Goal: Task Accomplishment & Management: Manage account settings

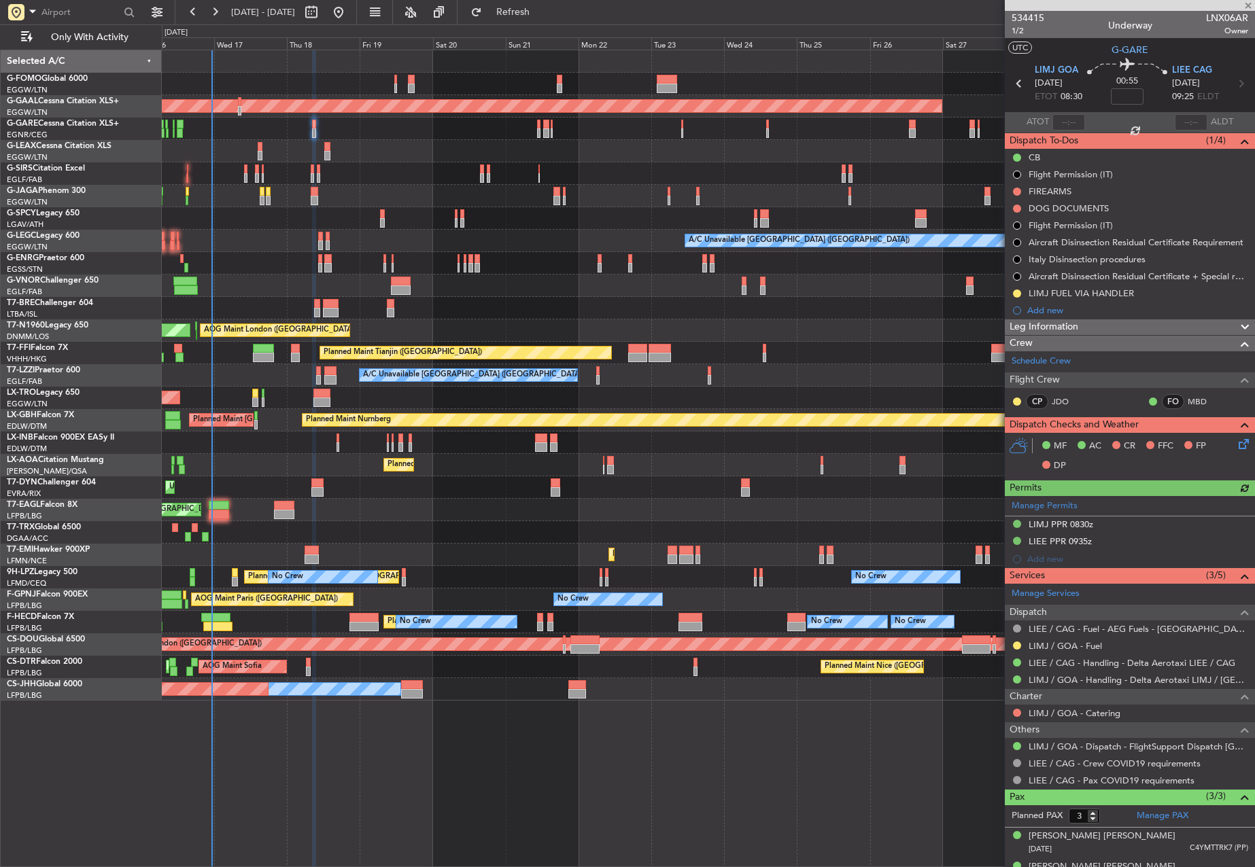
click at [339, 436] on div "Planned Maint [GEOGRAPHIC_DATA] ([GEOGRAPHIC_DATA])" at bounding box center [708, 443] width 1092 height 22
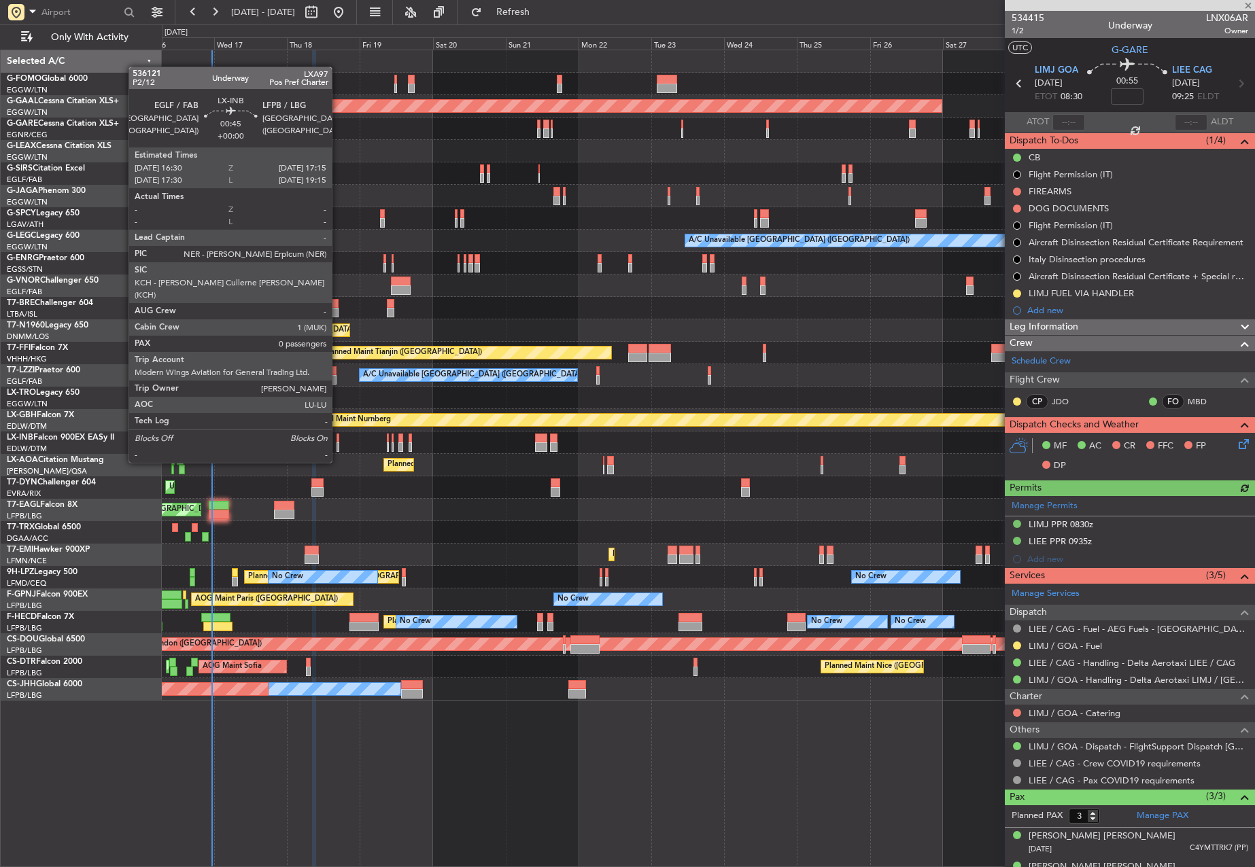
click at [338, 437] on div at bounding box center [337, 439] width 3 height 10
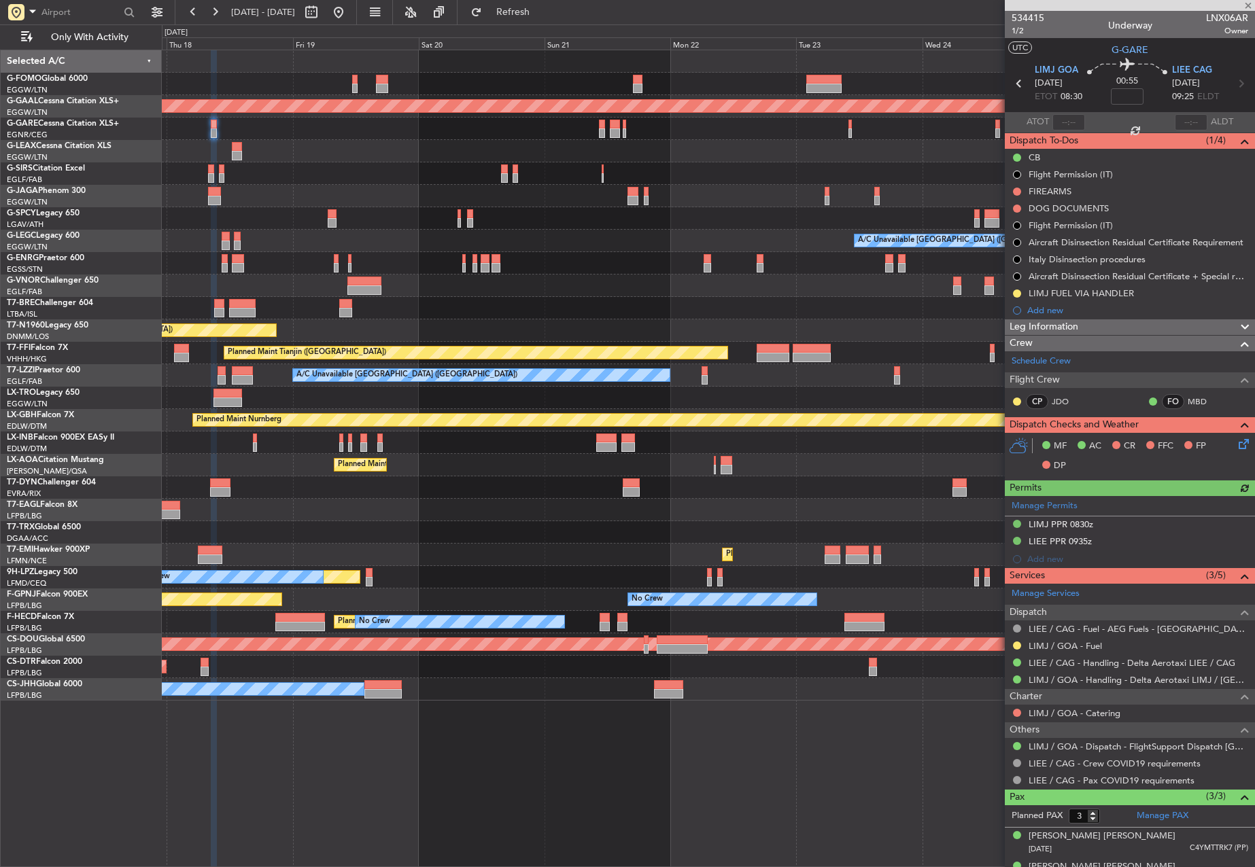
type input "0"
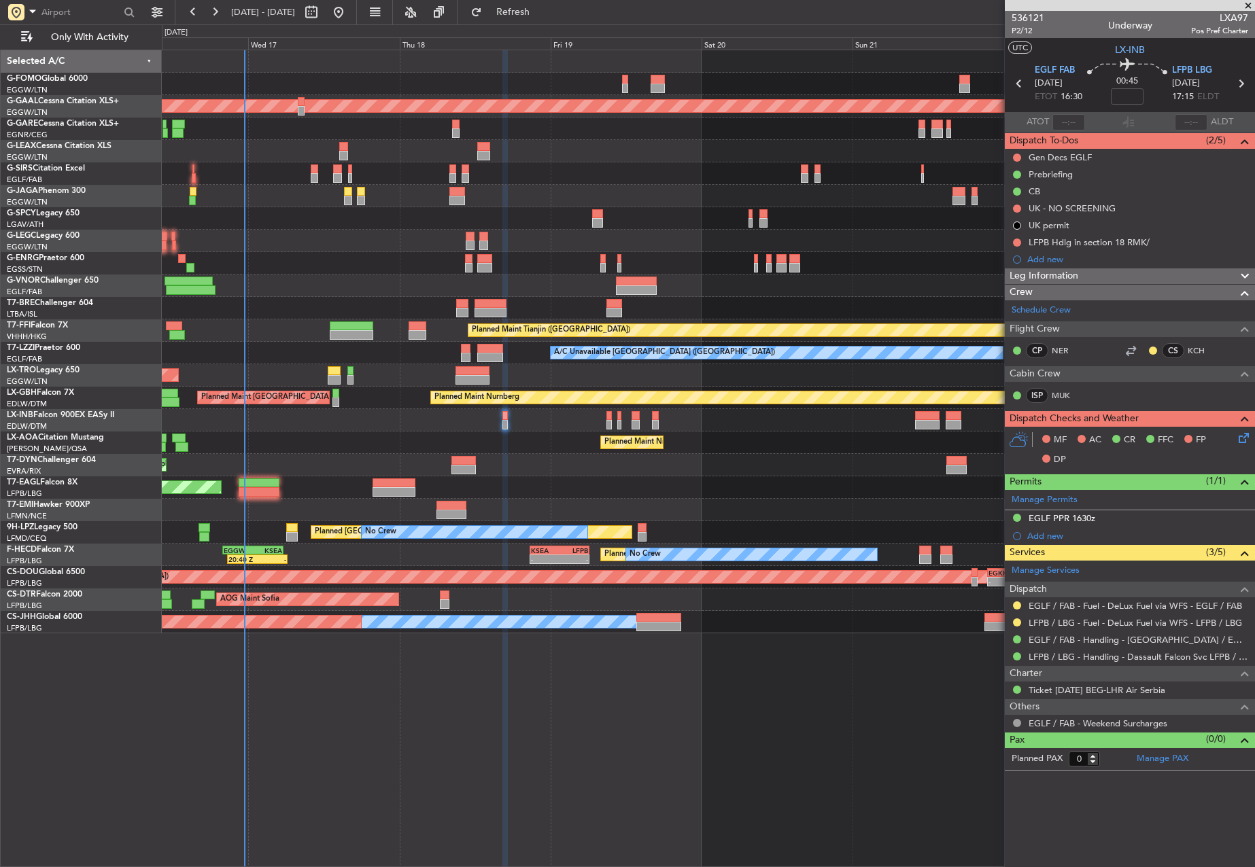
click at [739, 440] on div "OLBA 11:00 Z KTEB 22:45 Z 10:50 Z 22:30 Z Planned [GEOGRAPHIC_DATA] A/C Unavail…" at bounding box center [708, 341] width 1092 height 583
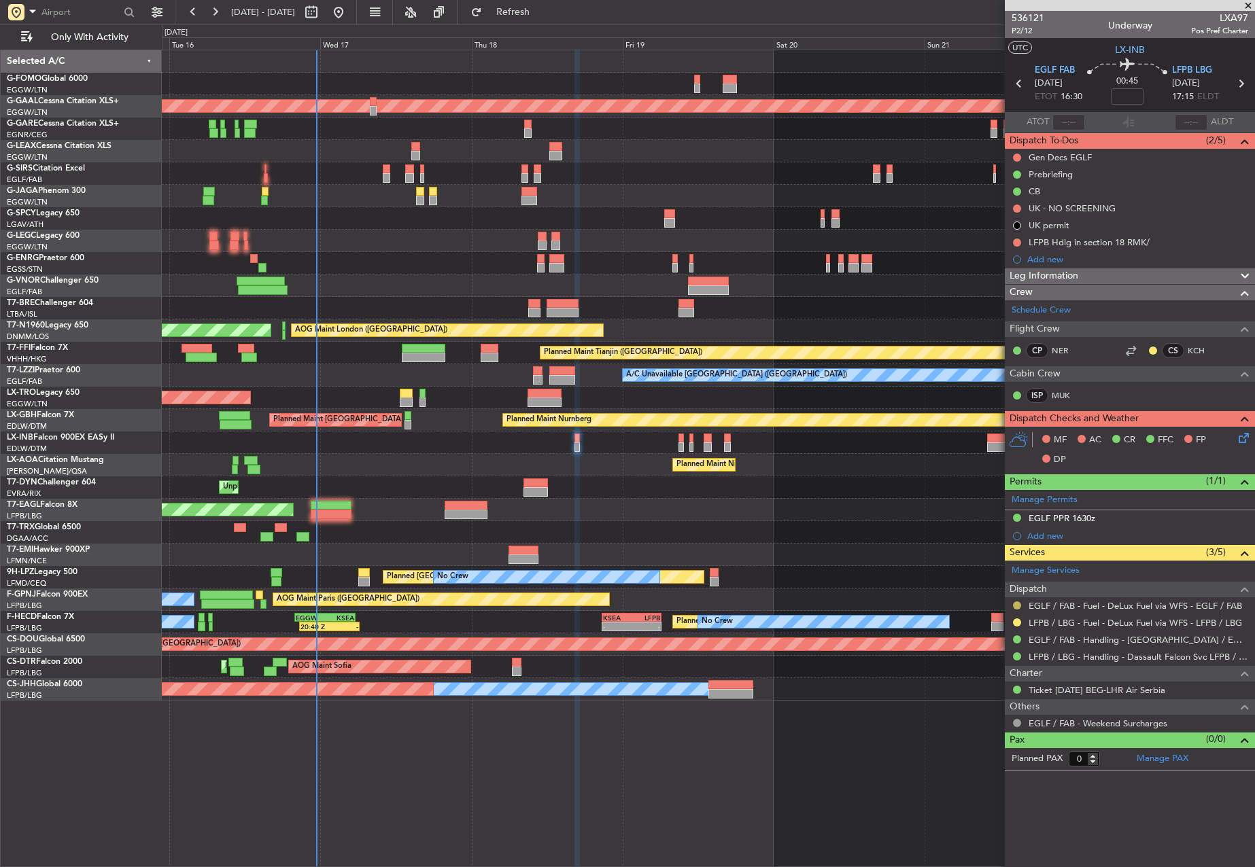
click at [1014, 606] on button at bounding box center [1017, 606] width 8 height 8
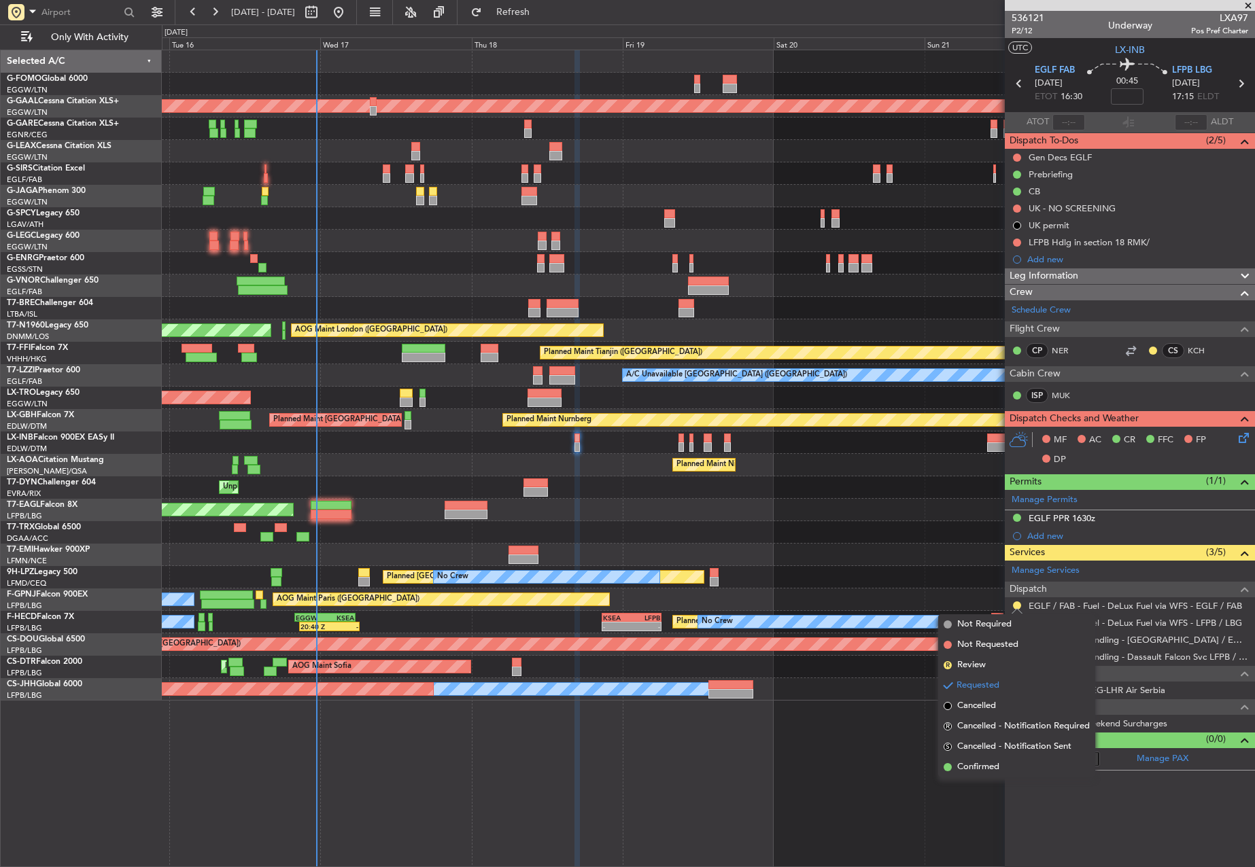
click at [982, 767] on span "Confirmed" at bounding box center [978, 768] width 42 height 14
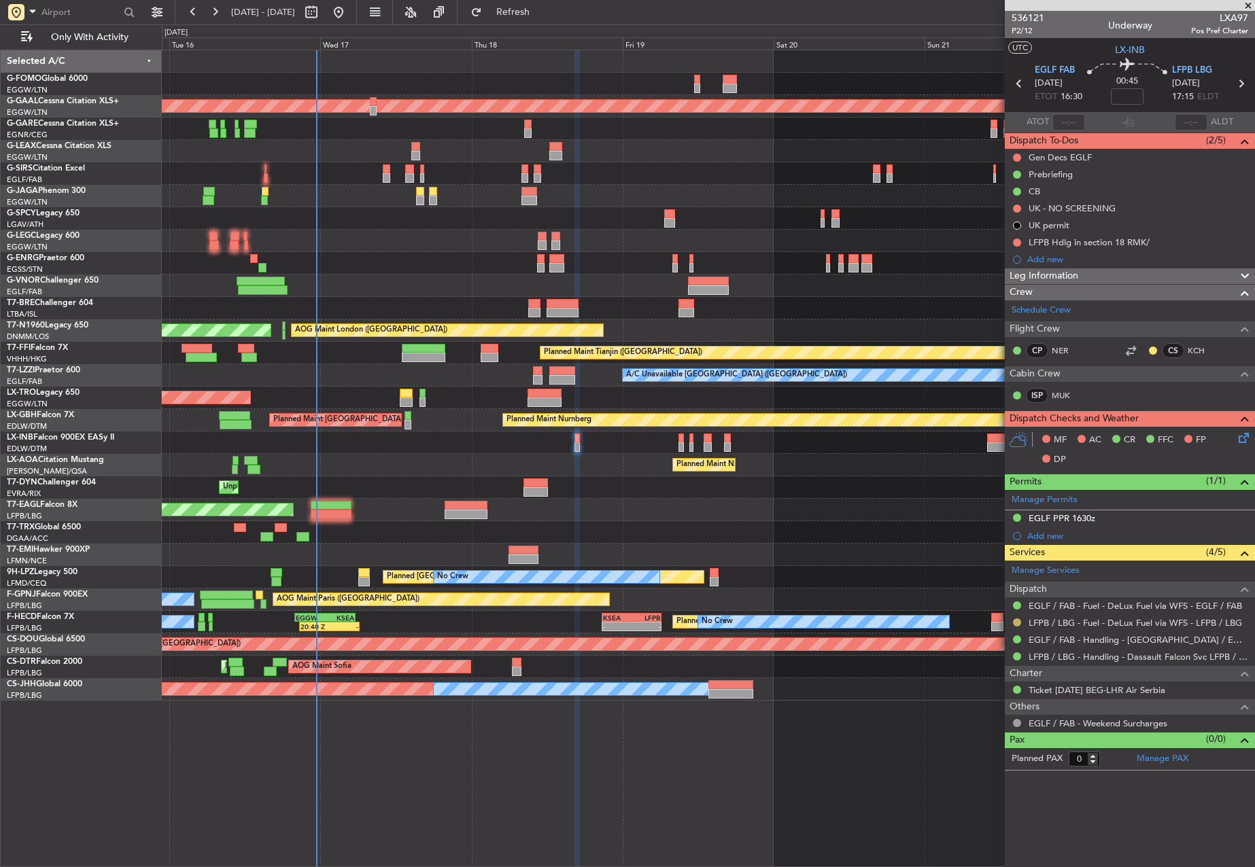
click at [1016, 621] on button at bounding box center [1017, 623] width 8 height 8
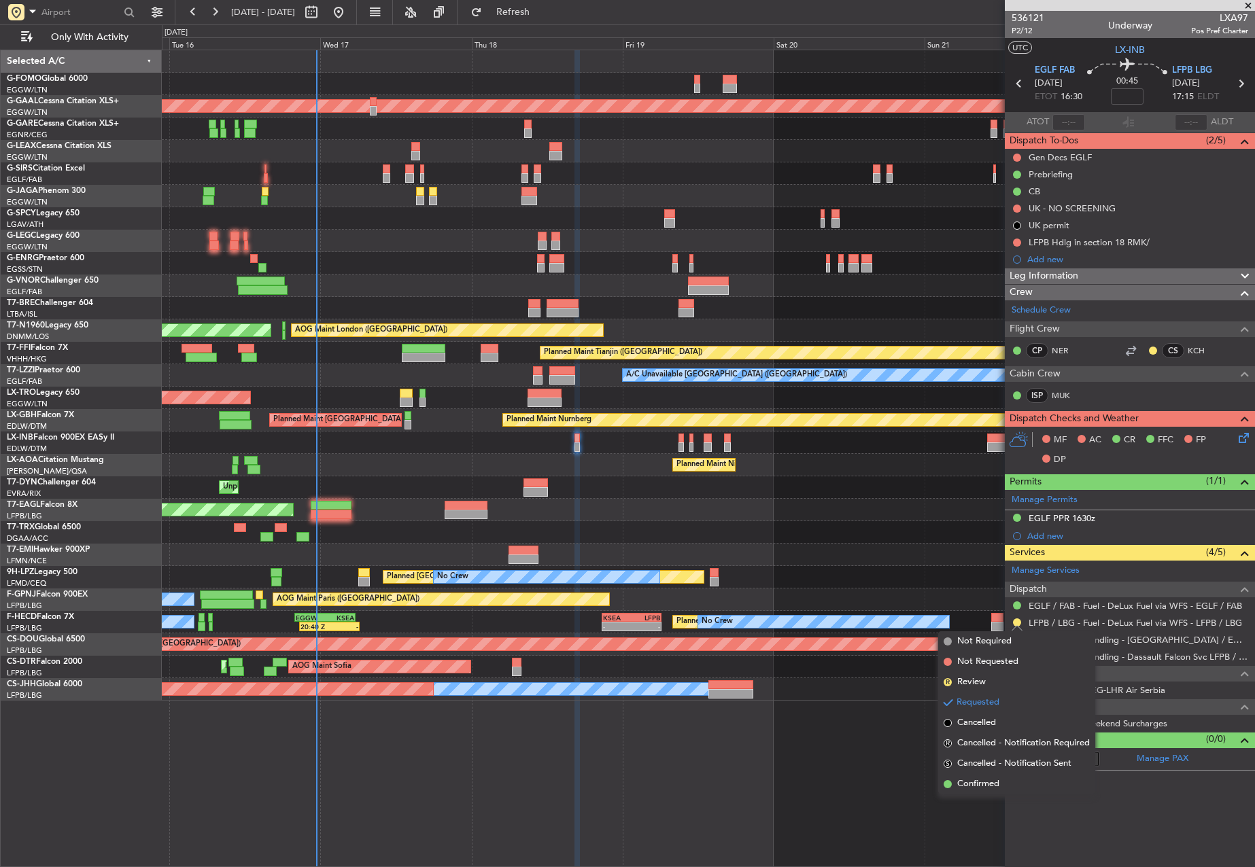
click at [979, 785] on span "Confirmed" at bounding box center [978, 785] width 42 height 14
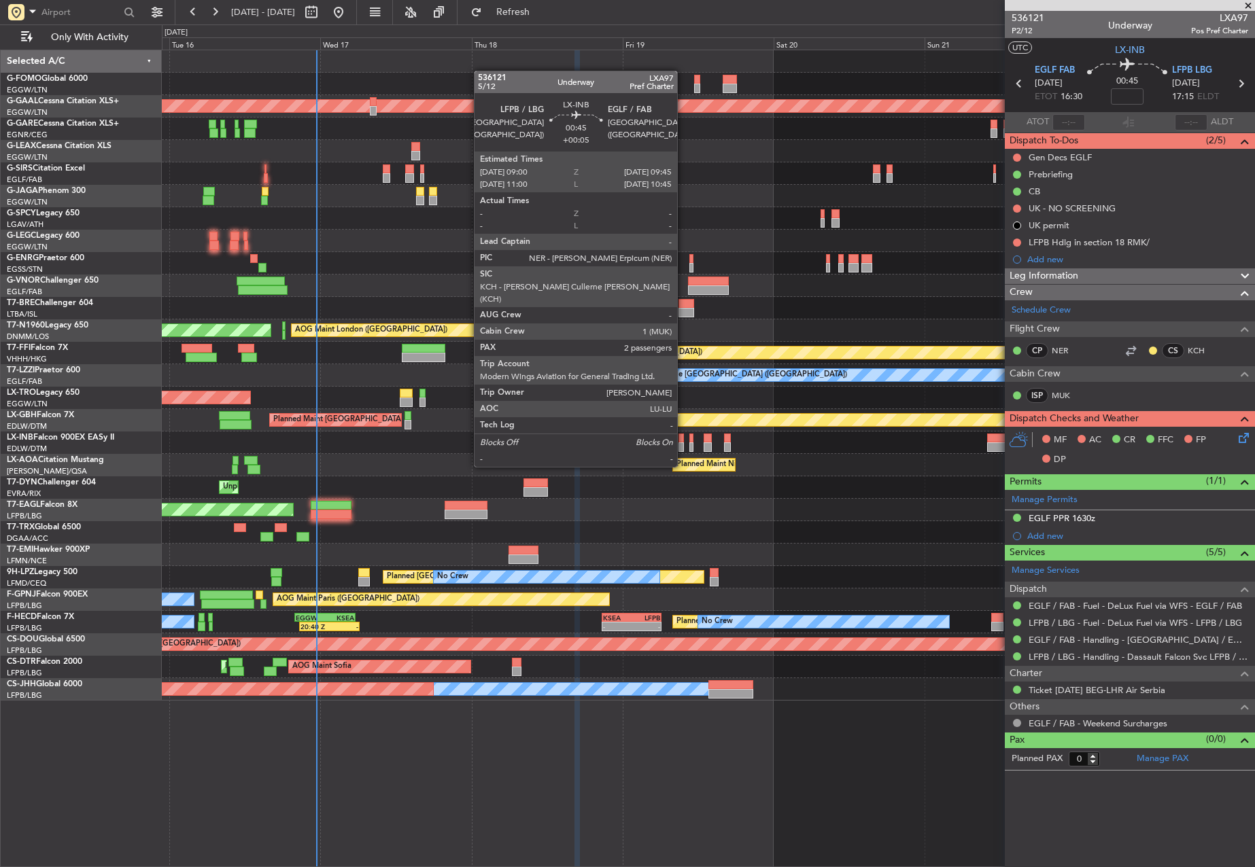
click at [684, 440] on div at bounding box center [708, 443] width 1092 height 22
click at [682, 440] on div at bounding box center [680, 439] width 5 height 10
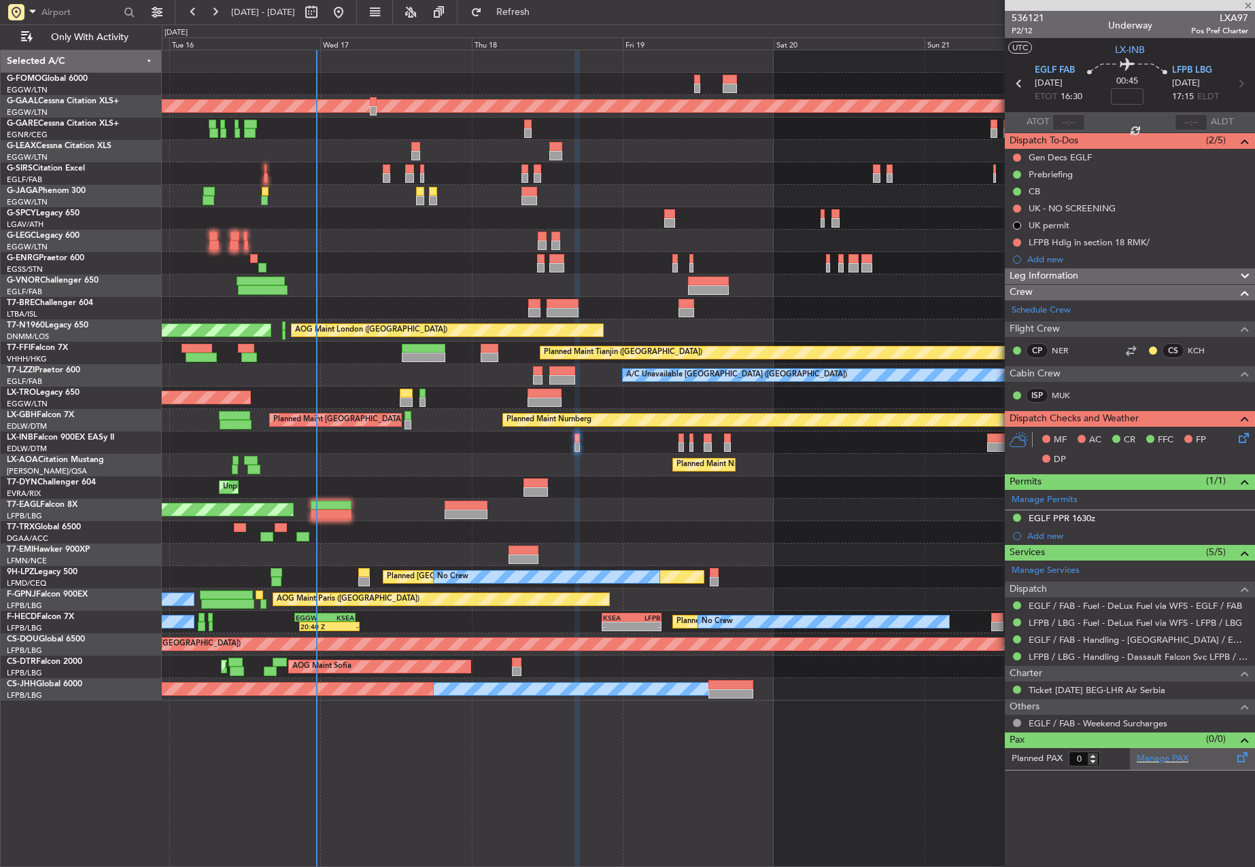
type input "+00:05"
type input "2"
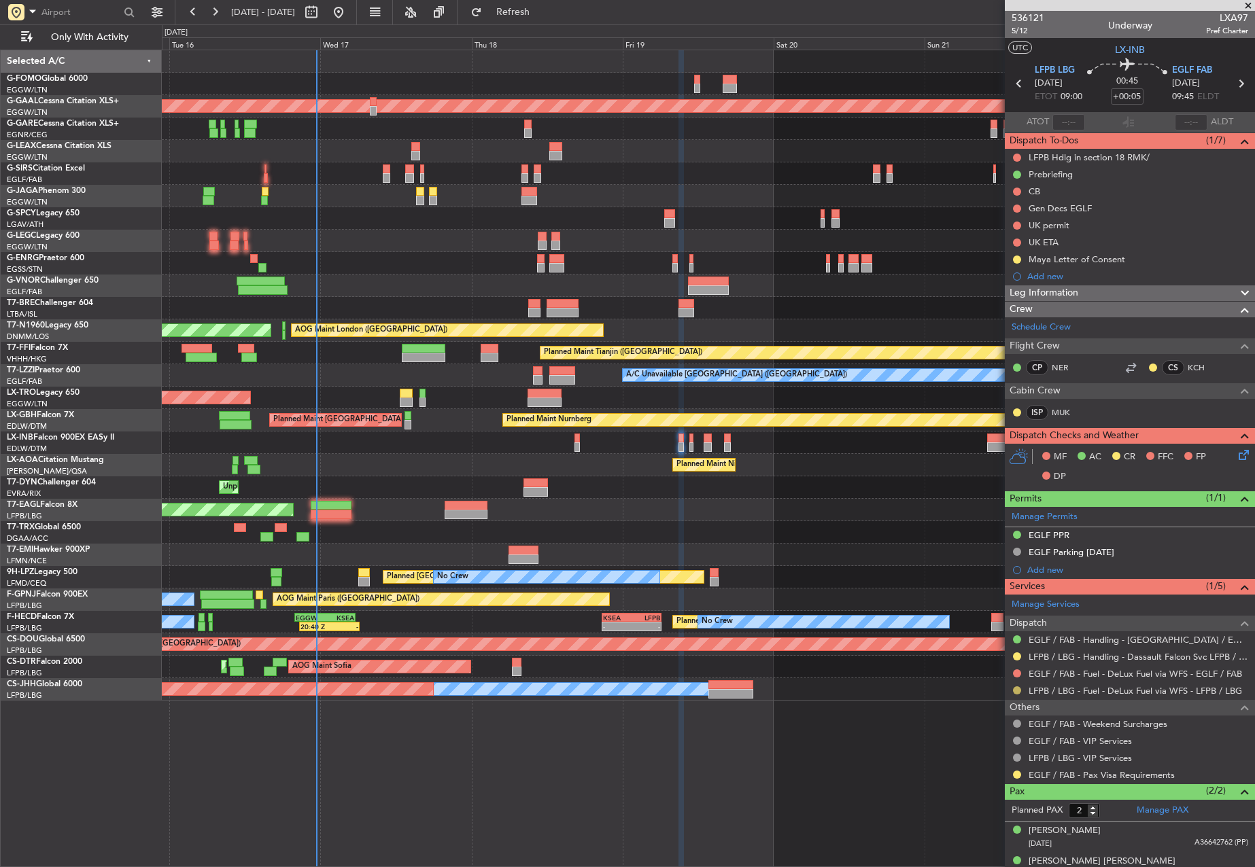
click at [1016, 693] on button at bounding box center [1017, 691] width 8 height 8
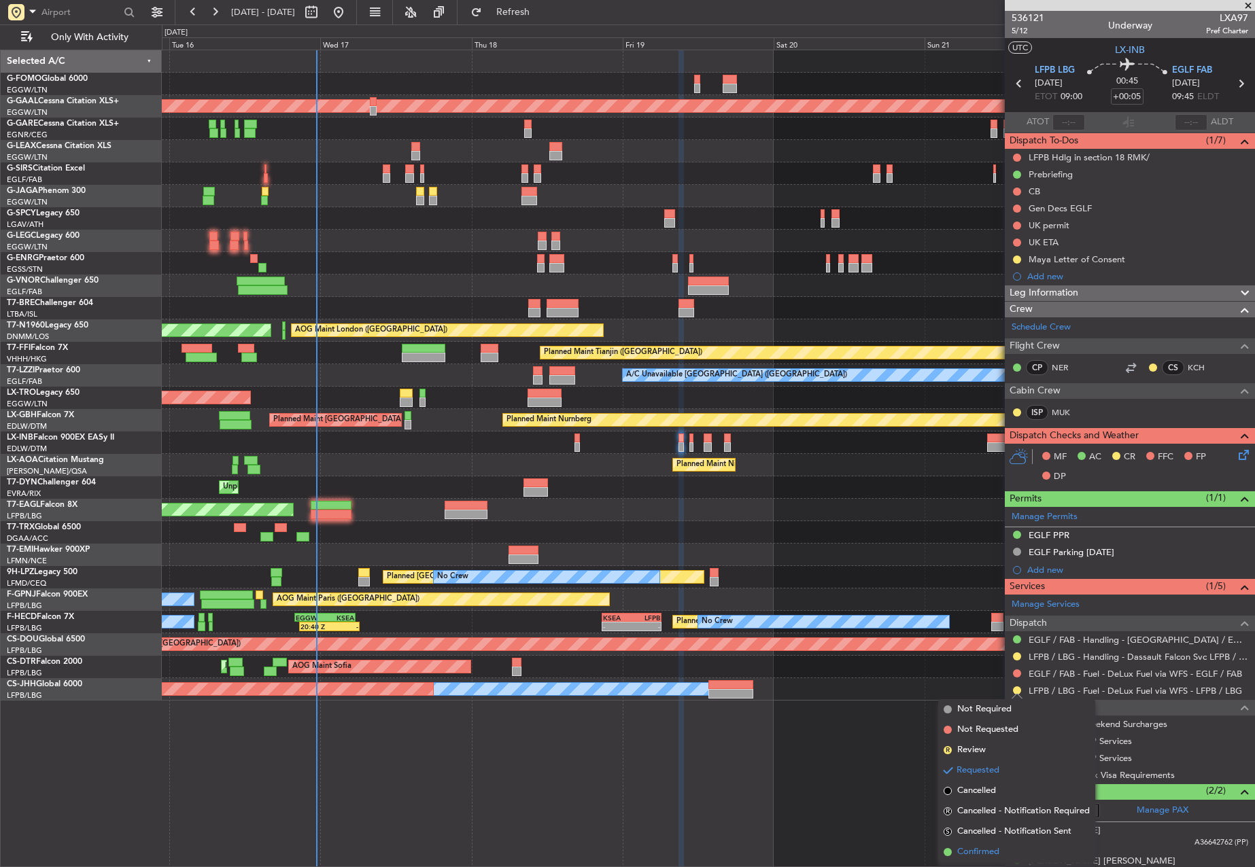
click at [961, 852] on span "Confirmed" at bounding box center [978, 853] width 42 height 14
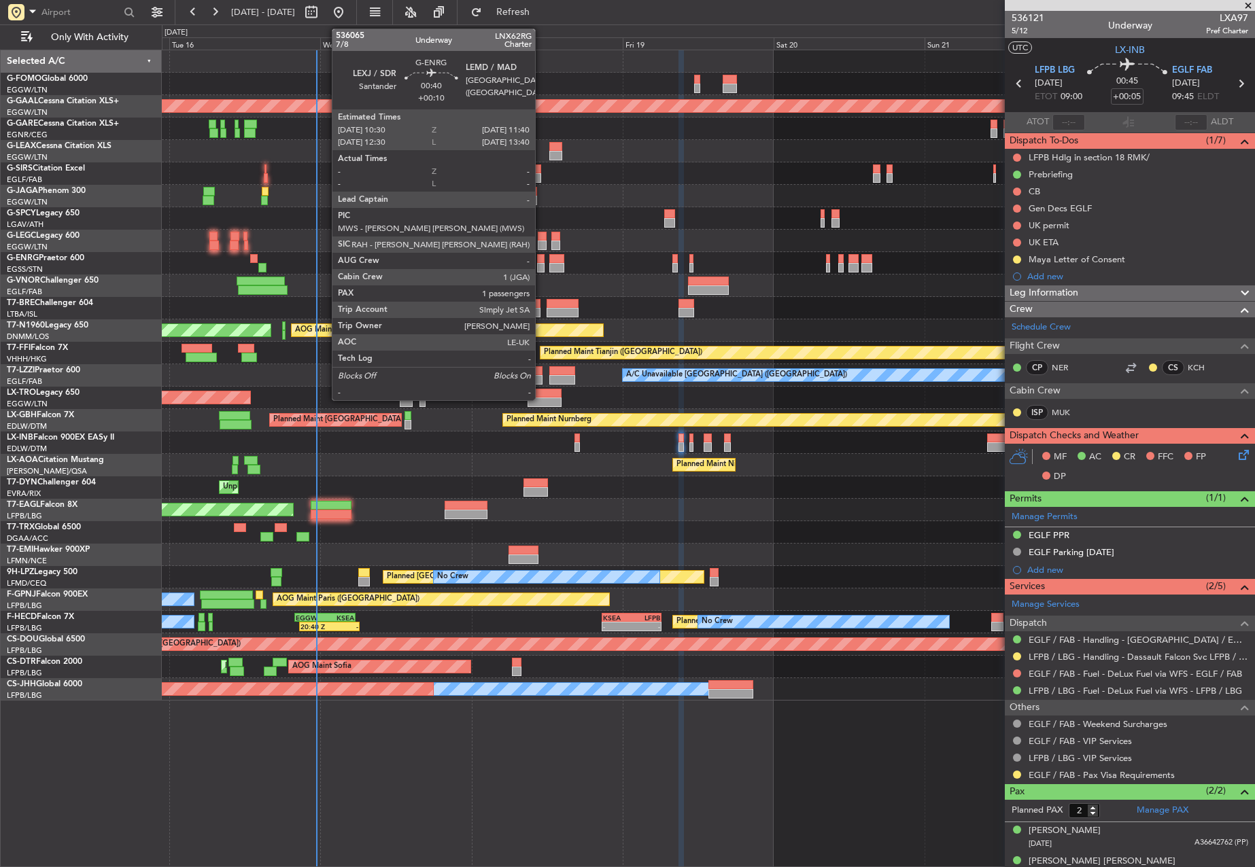
click at [541, 261] on div at bounding box center [540, 259] width 7 height 10
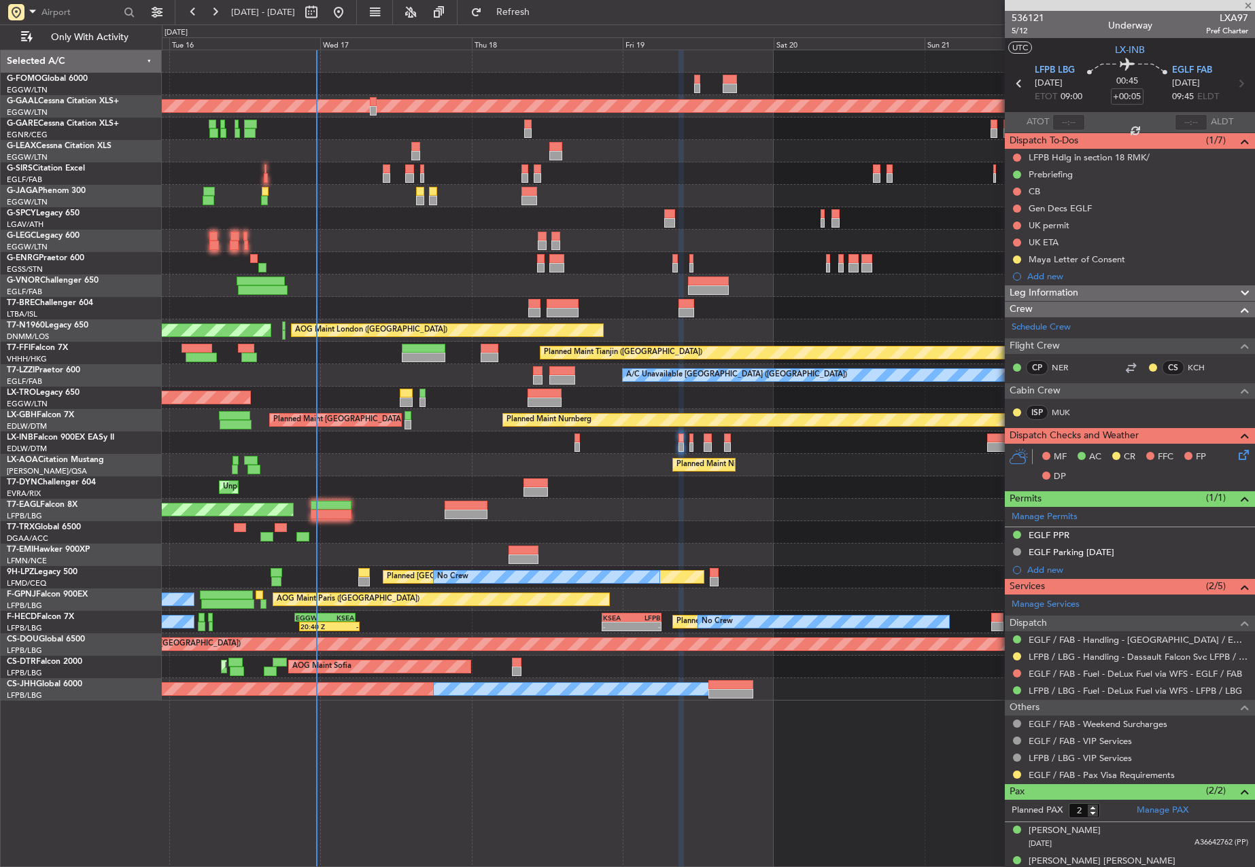
type input "+00:10"
type input "1"
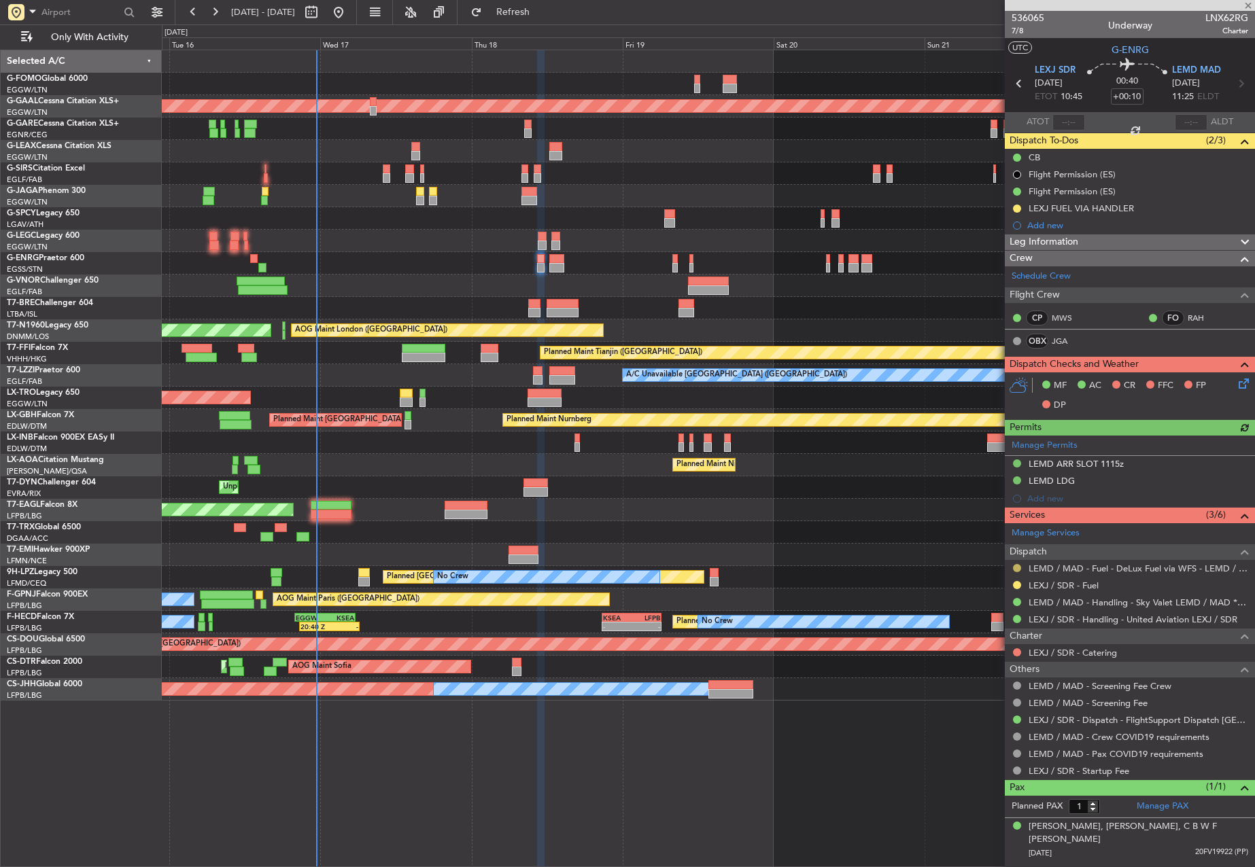
click at [1018, 567] on button at bounding box center [1017, 568] width 8 height 8
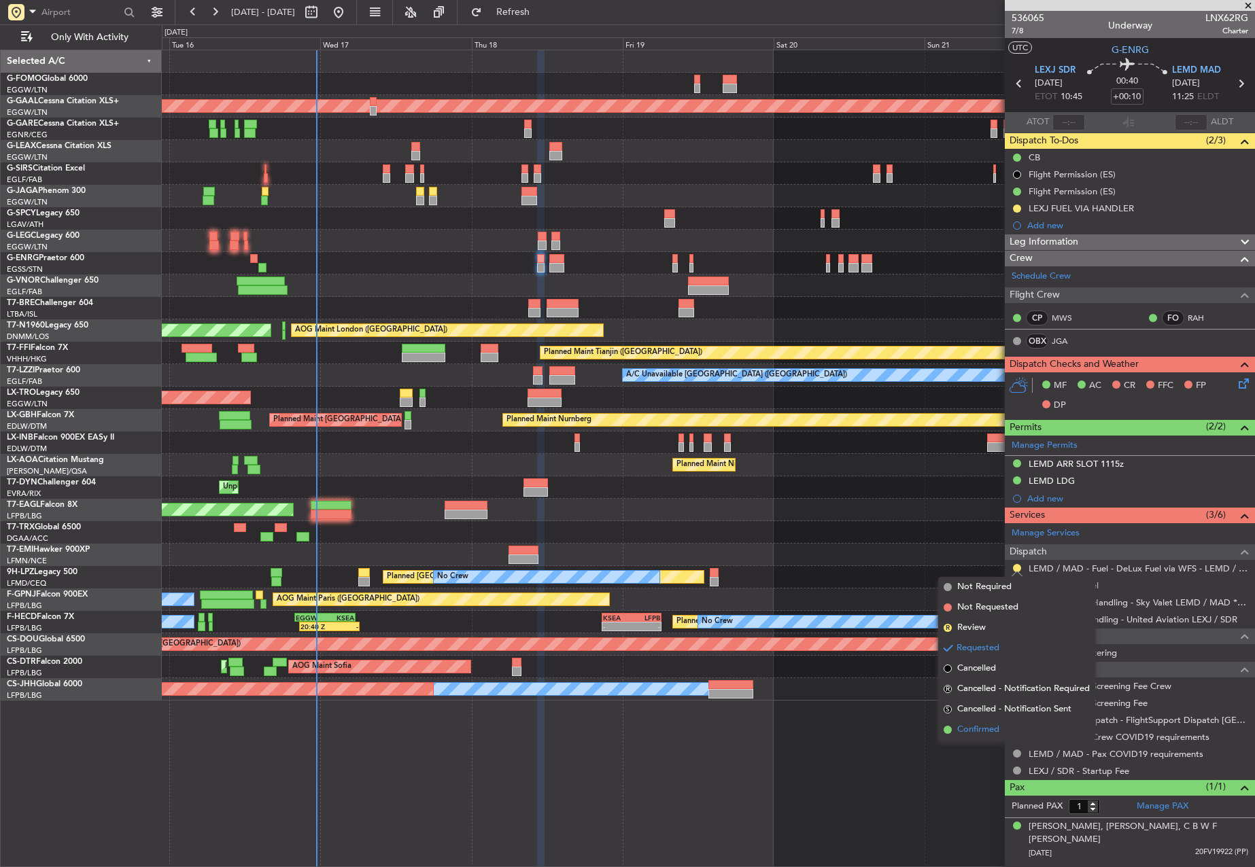
click at [960, 738] on li "Confirmed" at bounding box center [1016, 730] width 157 height 20
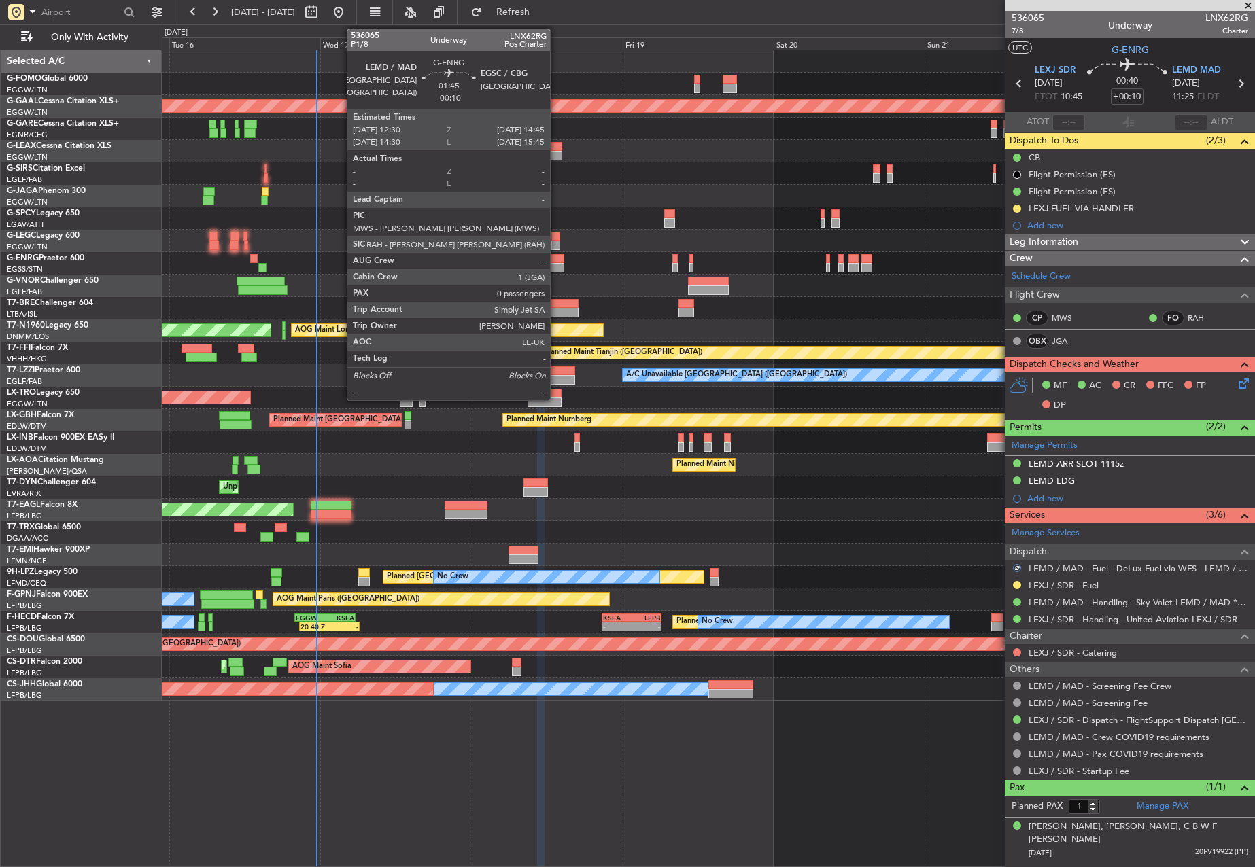
click at [556, 260] on div at bounding box center [556, 259] width 14 height 10
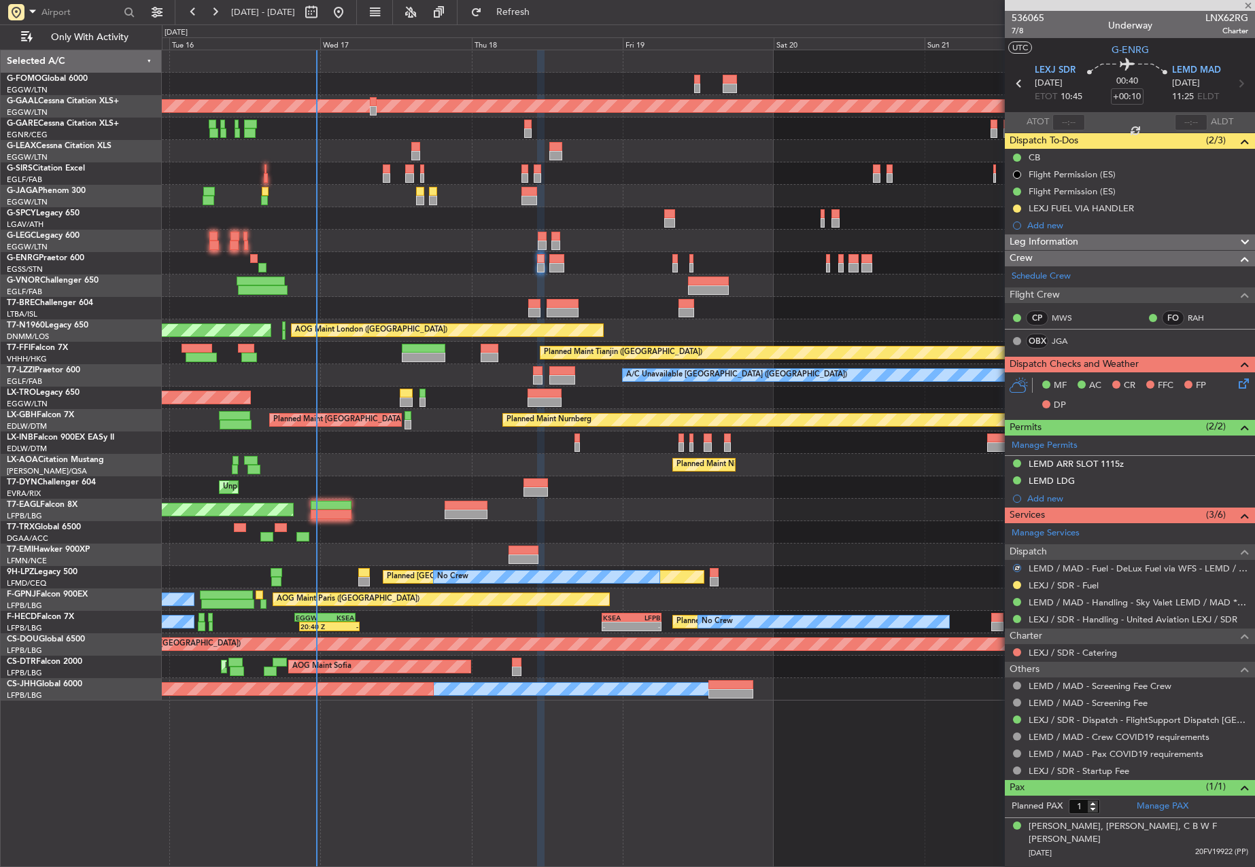
type input "-00:10"
type input "0"
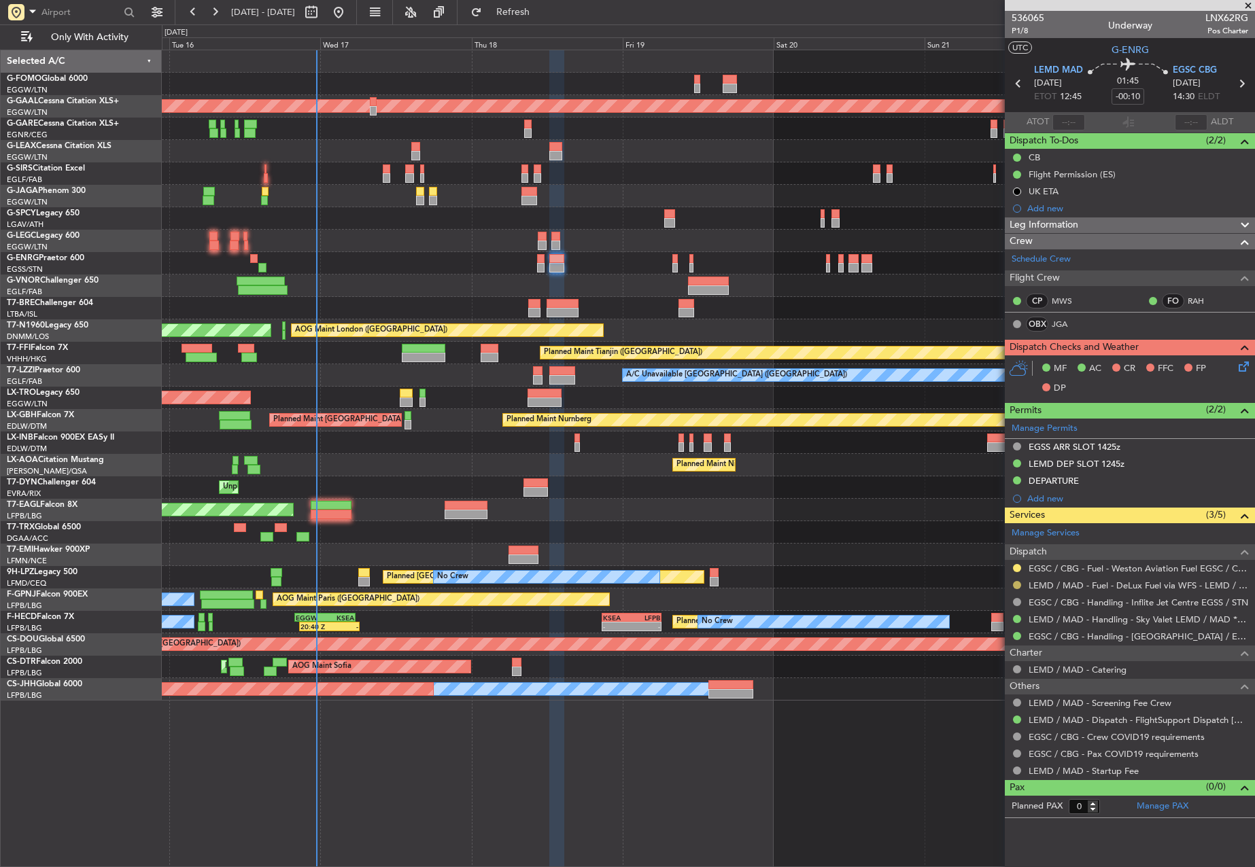
click at [1017, 587] on button at bounding box center [1017, 585] width 8 height 8
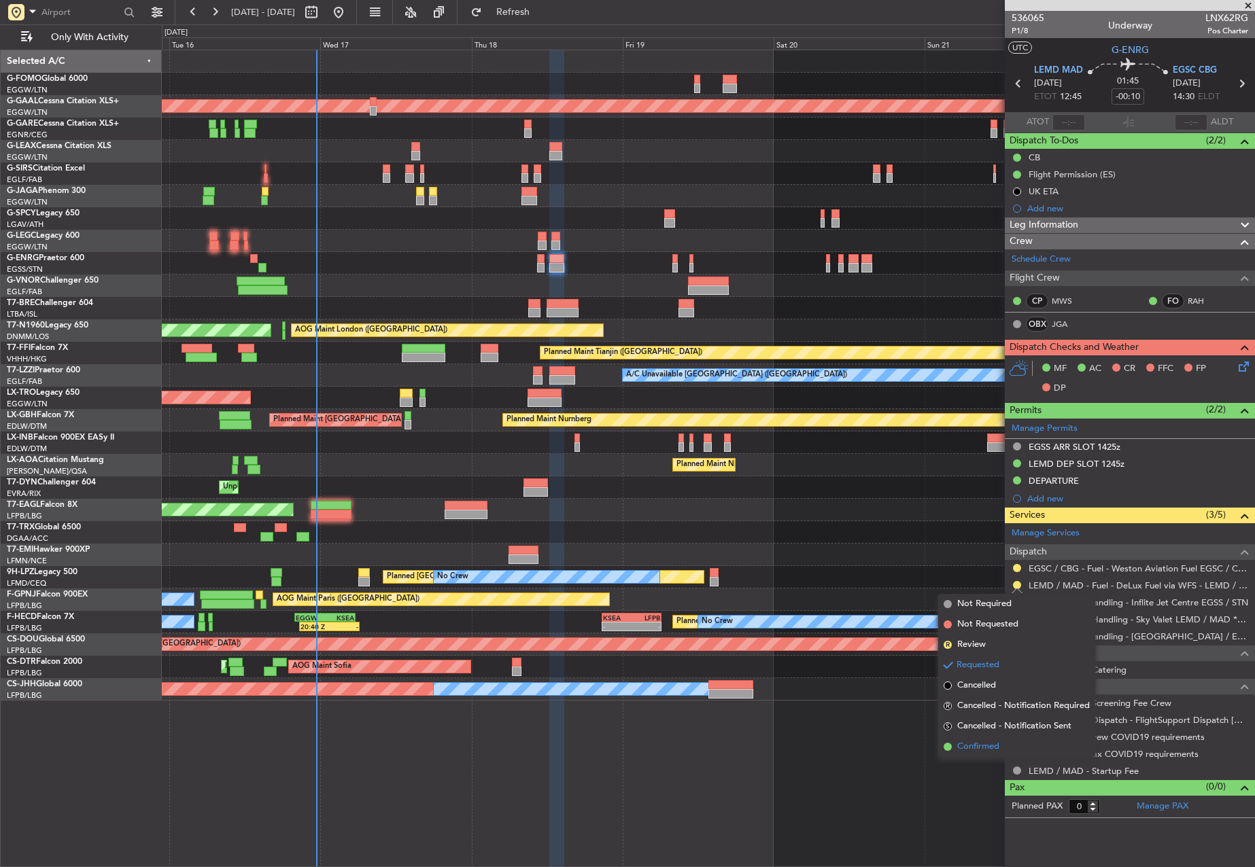
click at [1001, 752] on li "Confirmed" at bounding box center [1016, 747] width 157 height 20
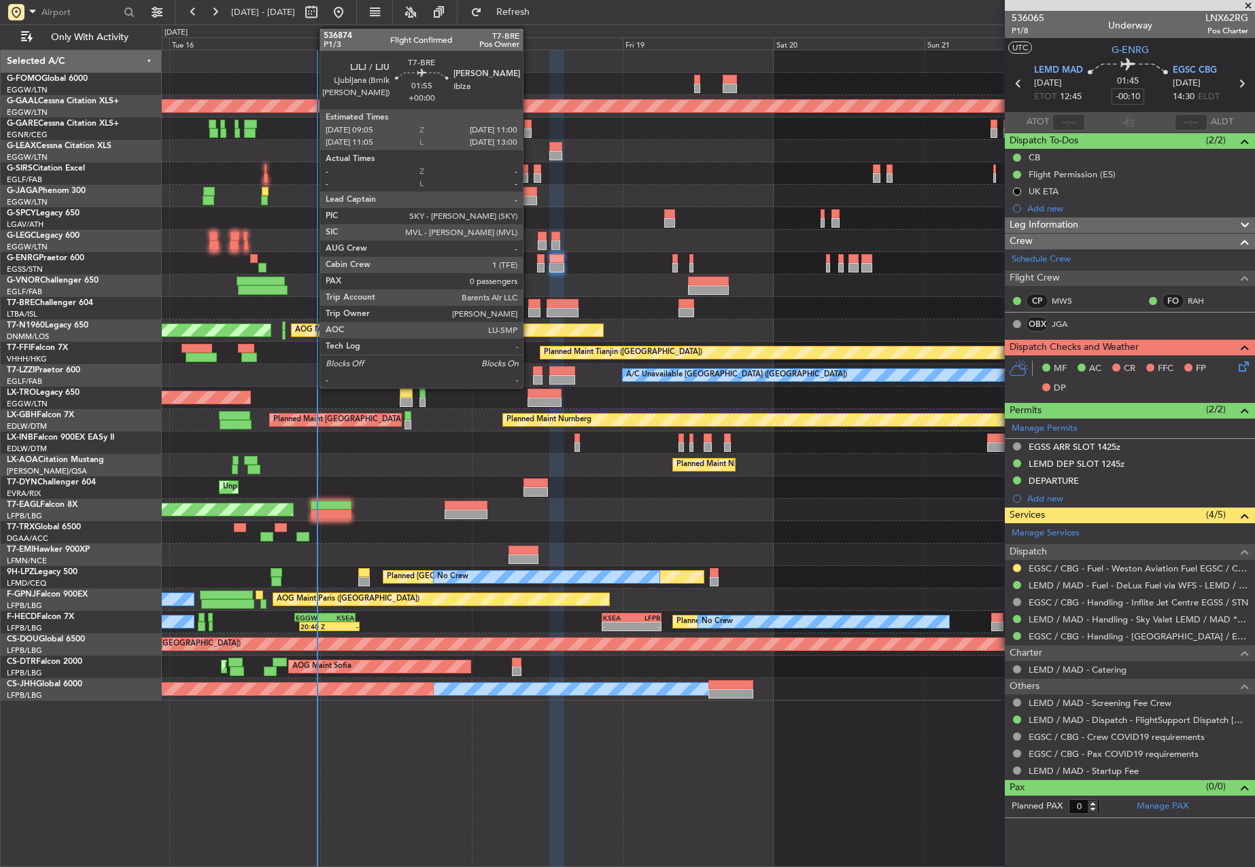
click at [529, 308] on div at bounding box center [534, 313] width 12 height 10
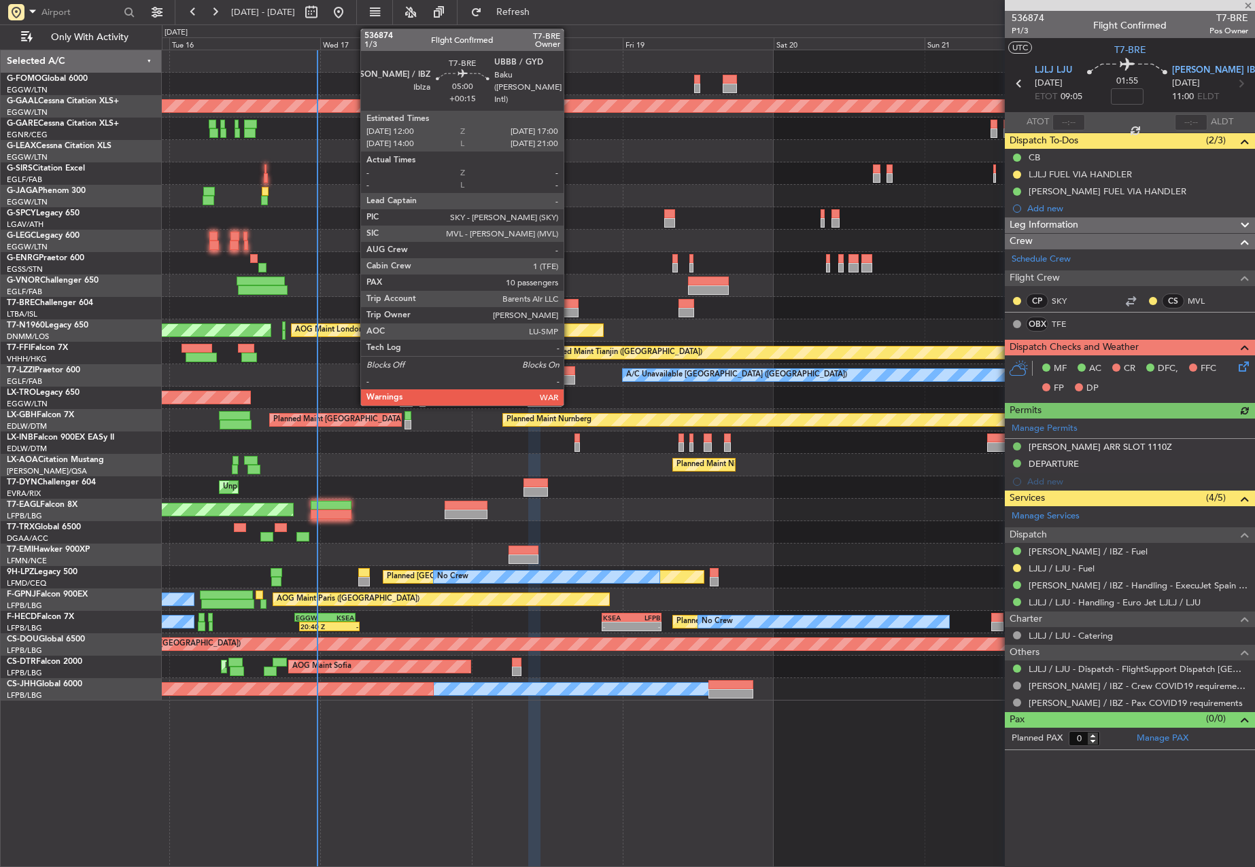
click at [570, 307] on div at bounding box center [562, 304] width 32 height 10
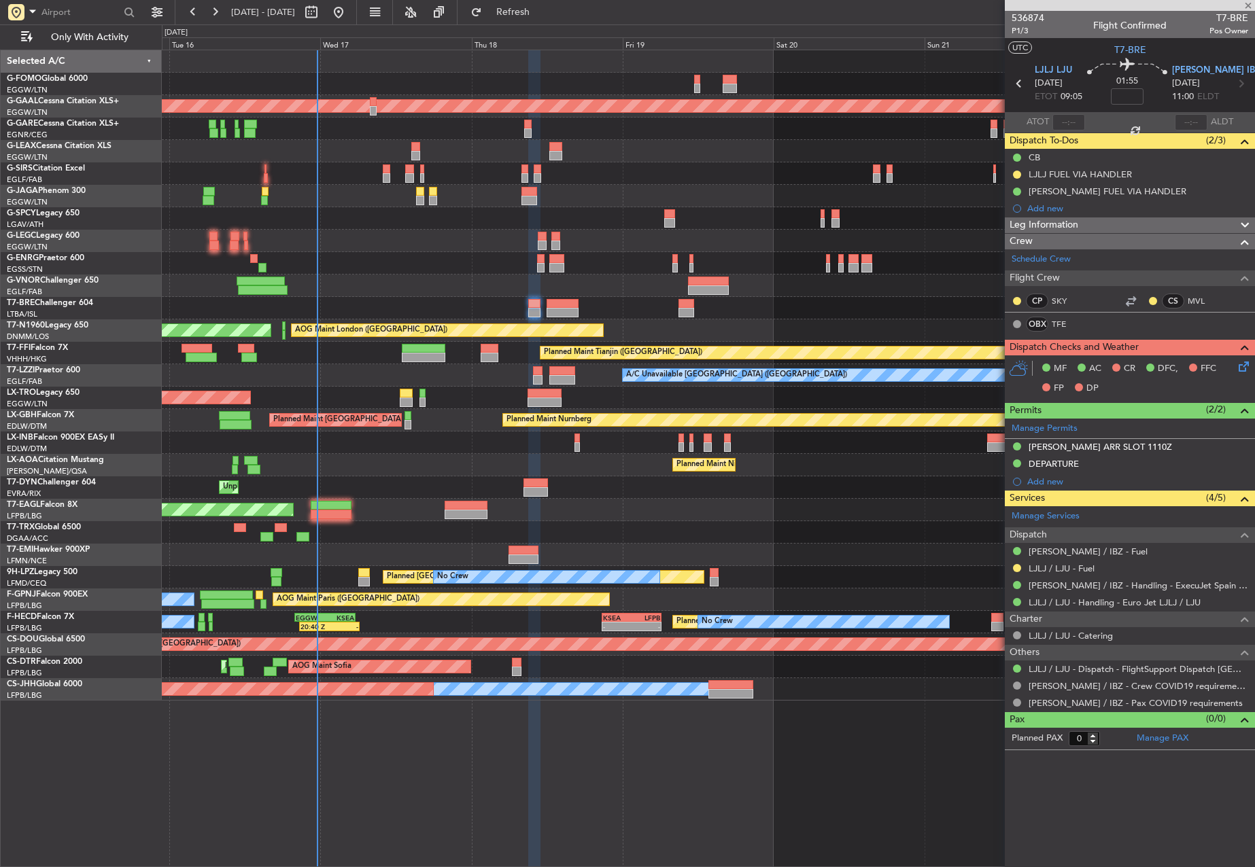
type input "+00:15"
type input "10"
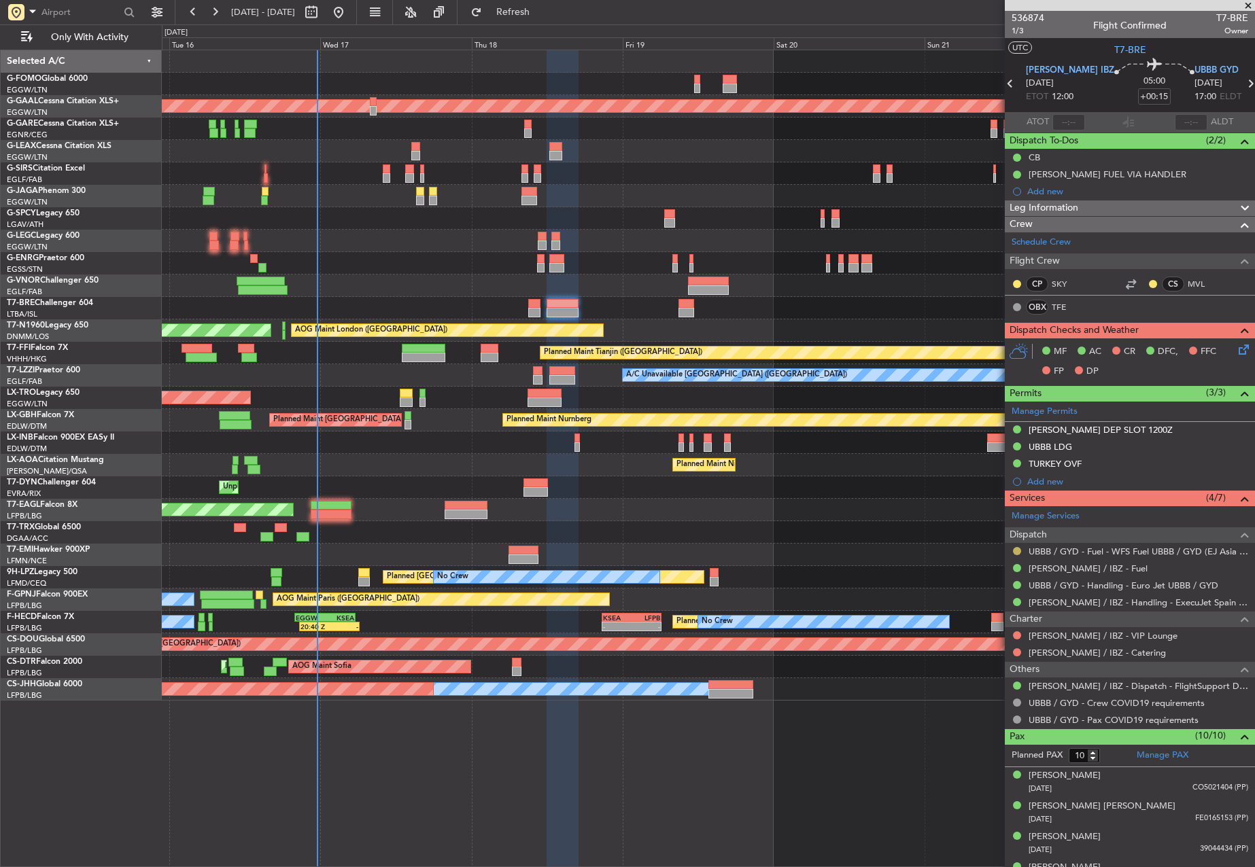
click at [1013, 553] on button at bounding box center [1017, 551] width 8 height 8
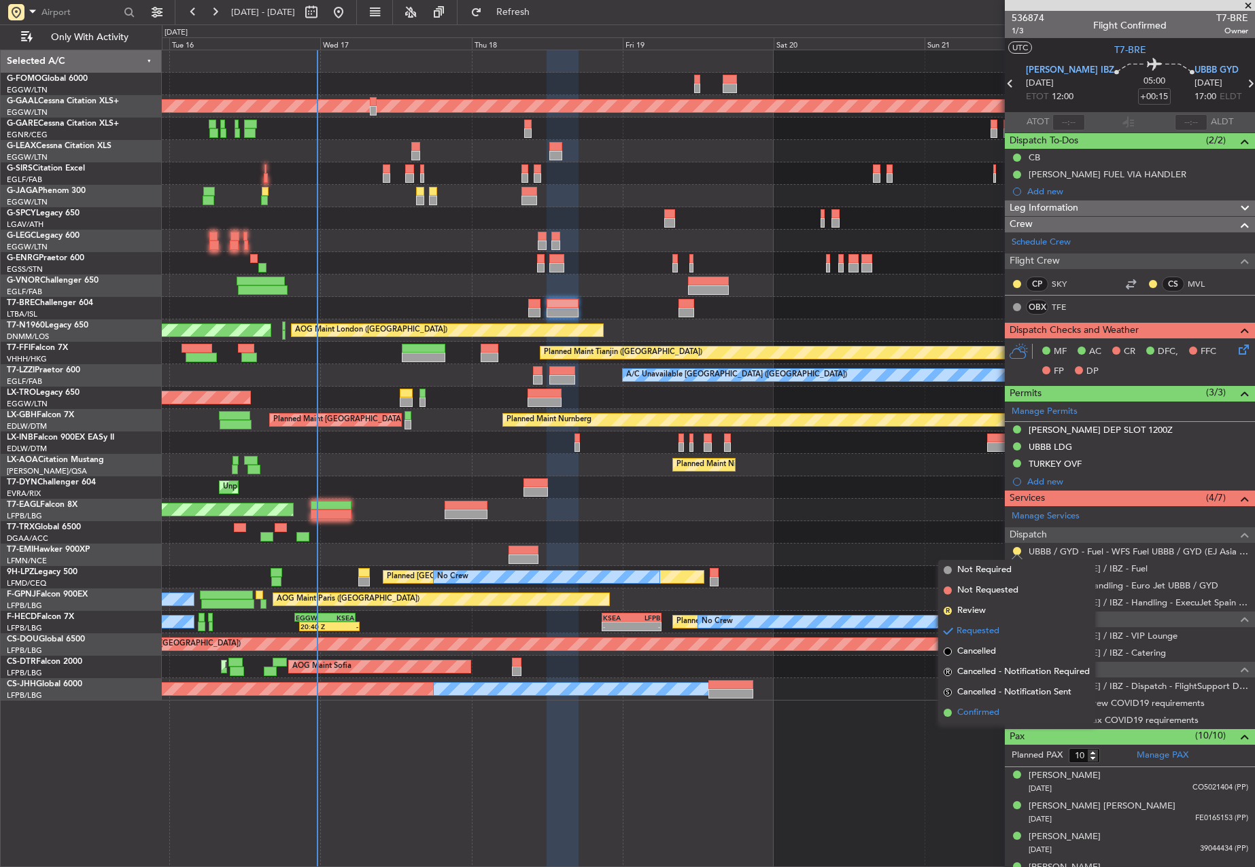
click at [966, 708] on span "Confirmed" at bounding box center [978, 713] width 42 height 14
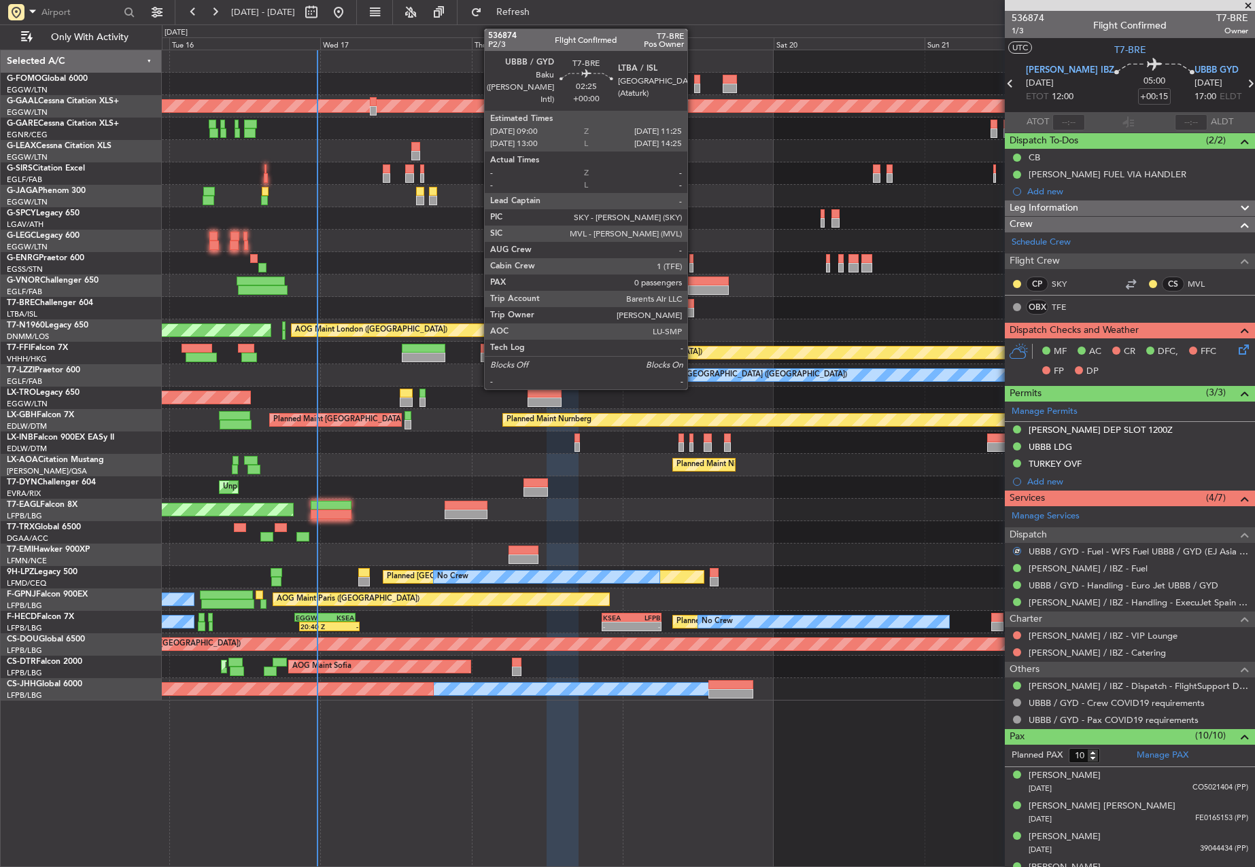
click at [691, 313] on div at bounding box center [686, 313] width 16 height 10
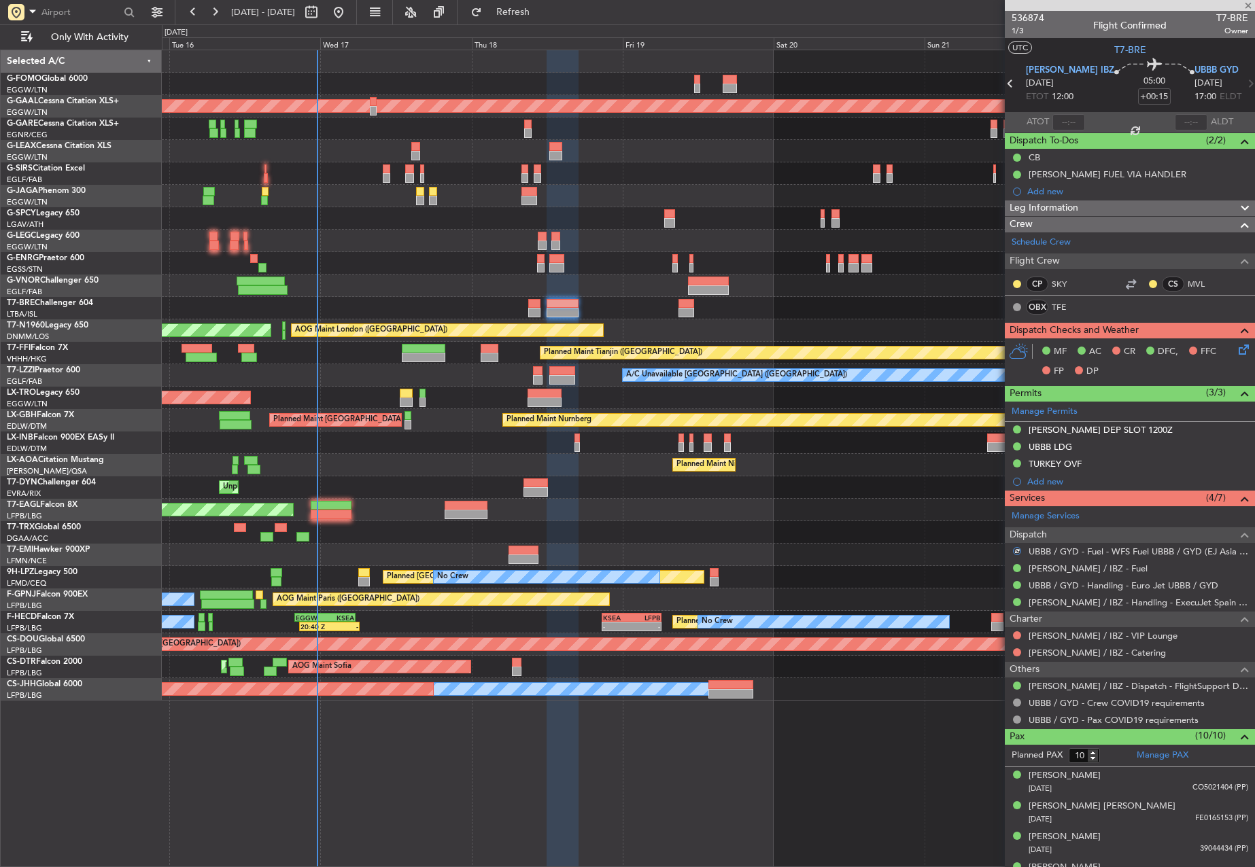
type input "0"
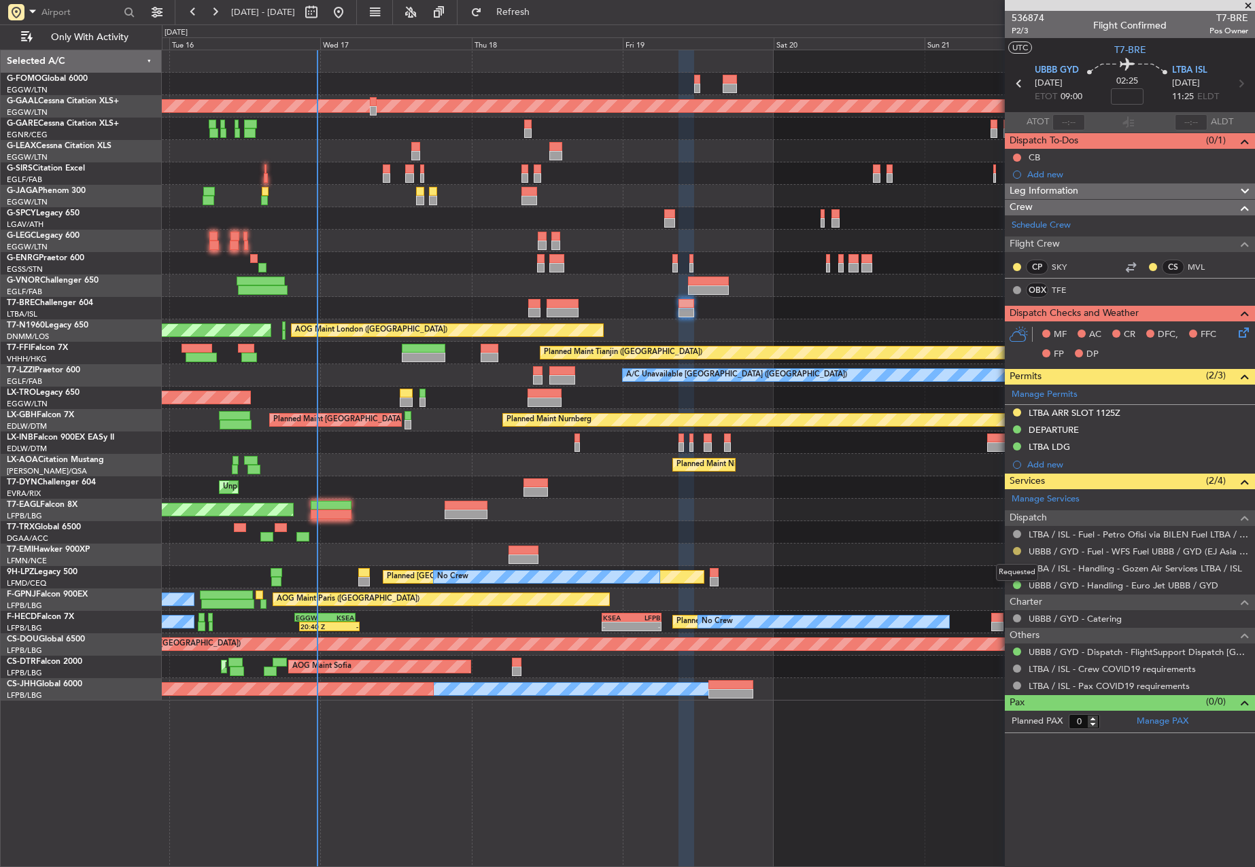
click at [1018, 553] on button at bounding box center [1017, 551] width 8 height 8
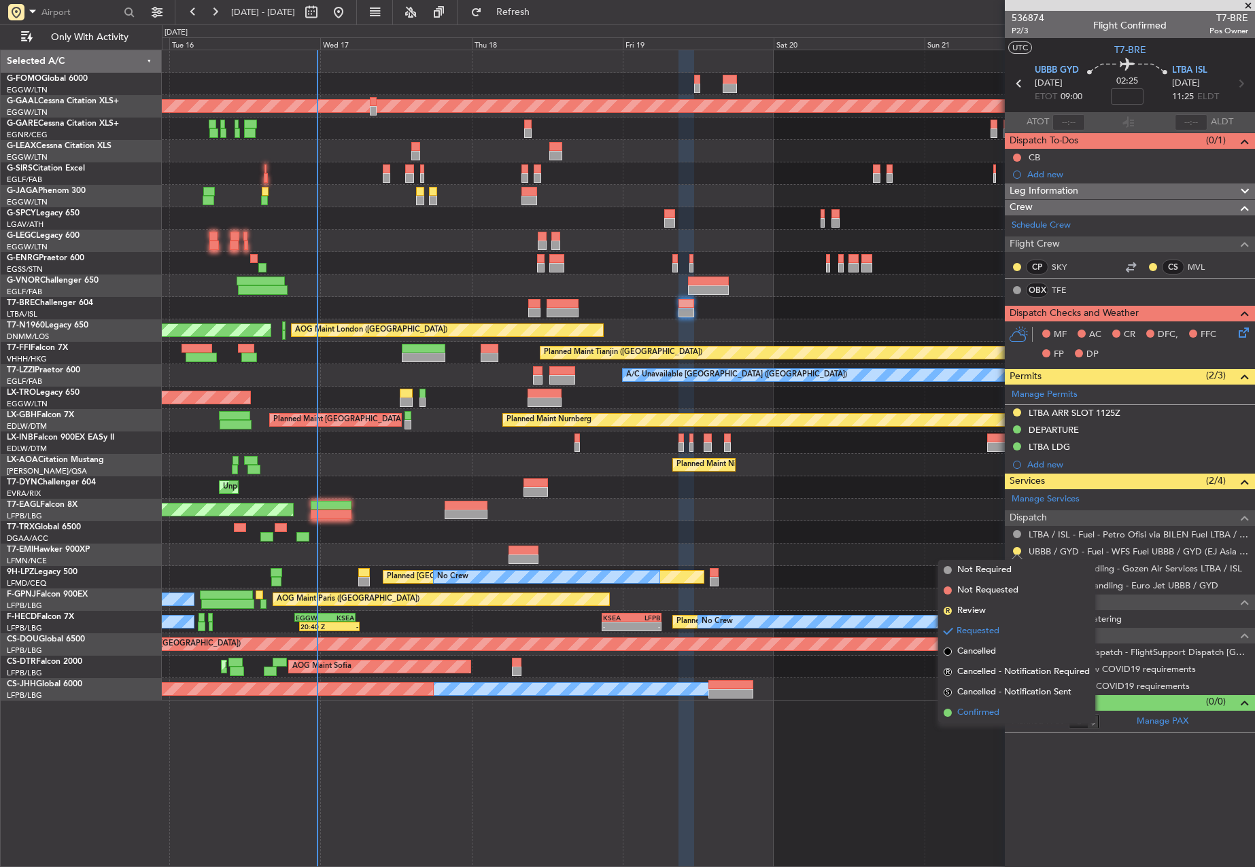
click at [980, 705] on li "Confirmed" at bounding box center [1016, 713] width 157 height 20
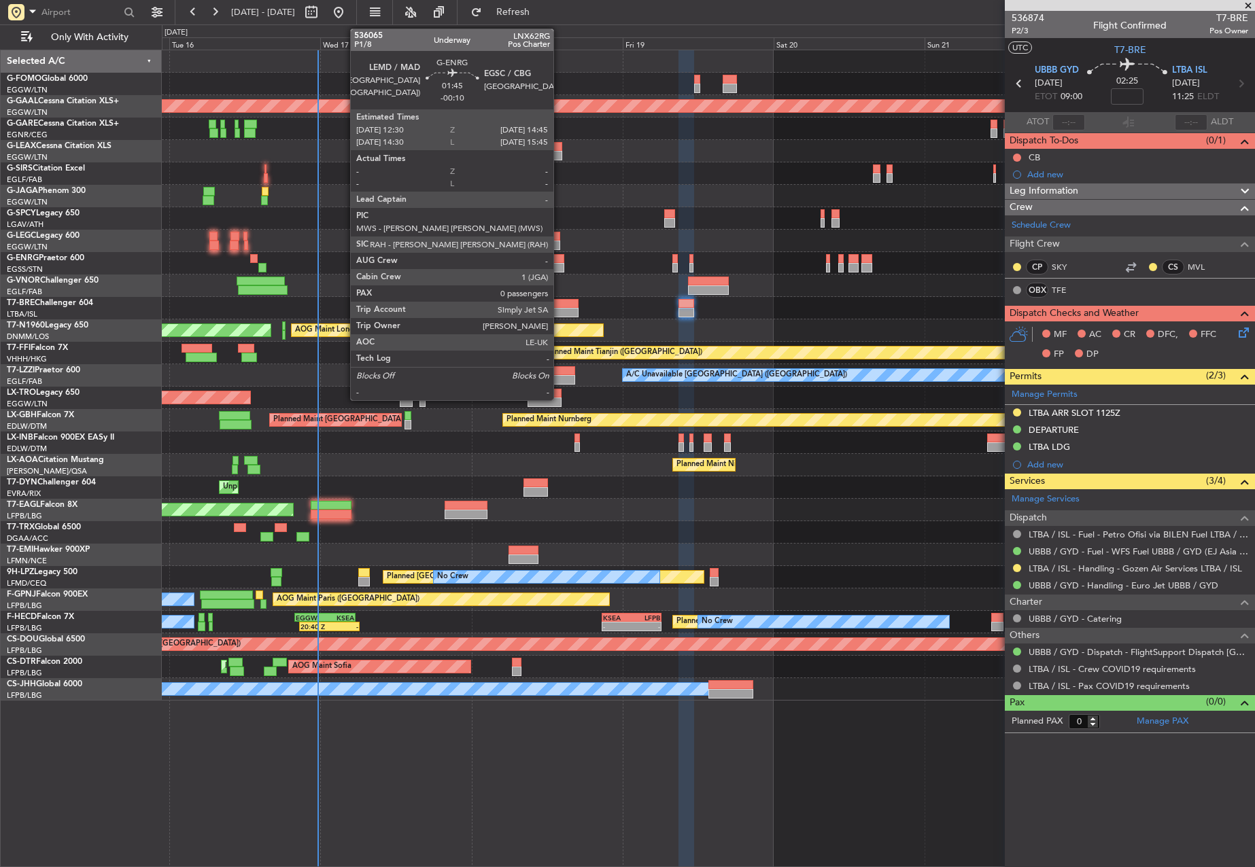
click at [559, 266] on div at bounding box center [556, 268] width 14 height 10
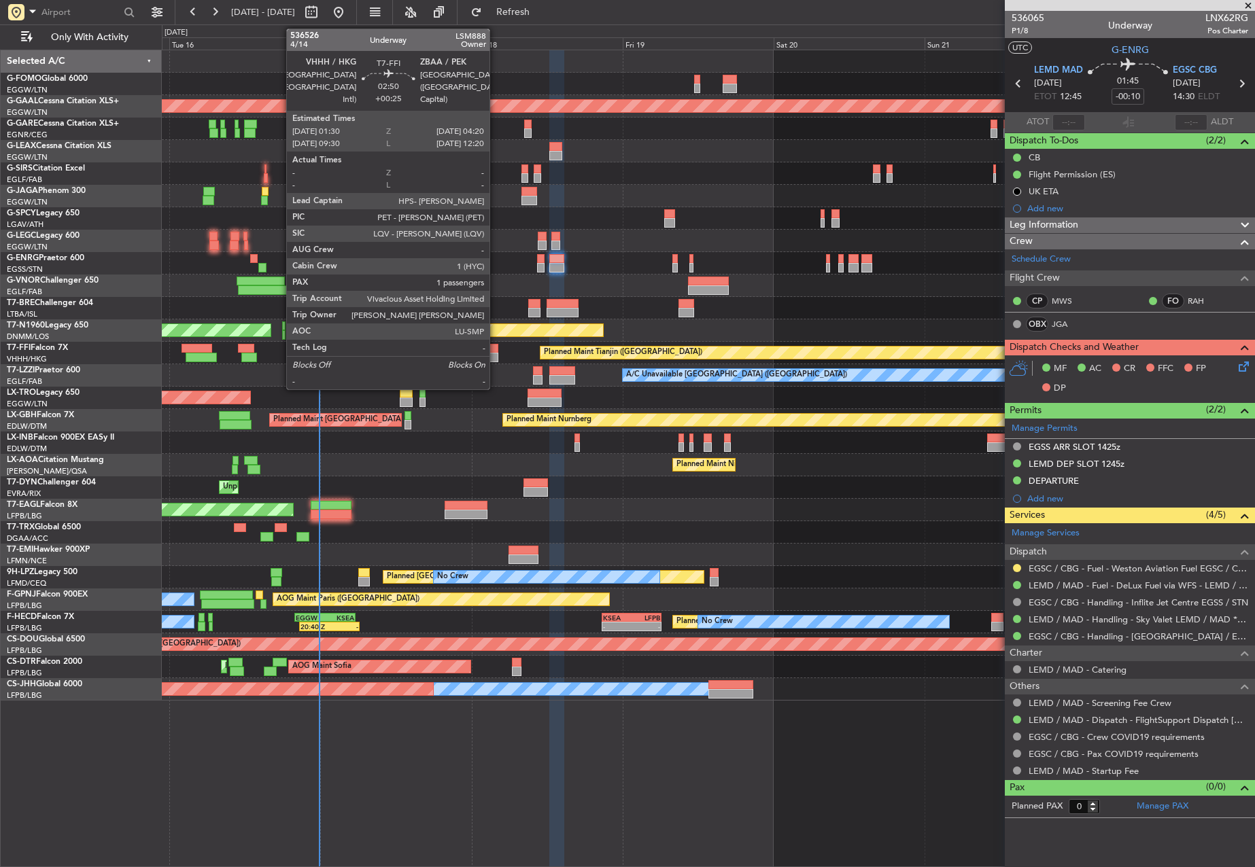
click at [496, 352] on div at bounding box center [490, 349] width 18 height 10
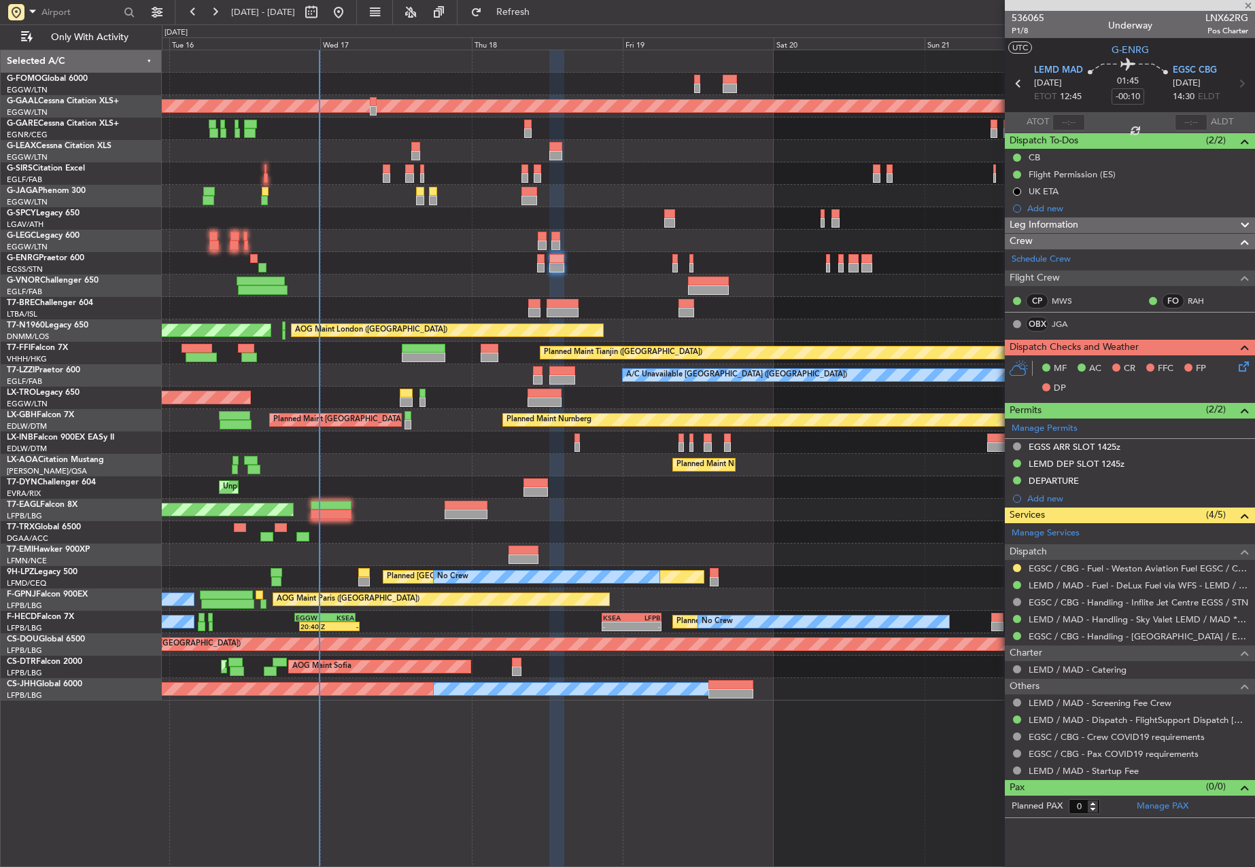
type input "+00:25"
type input "1"
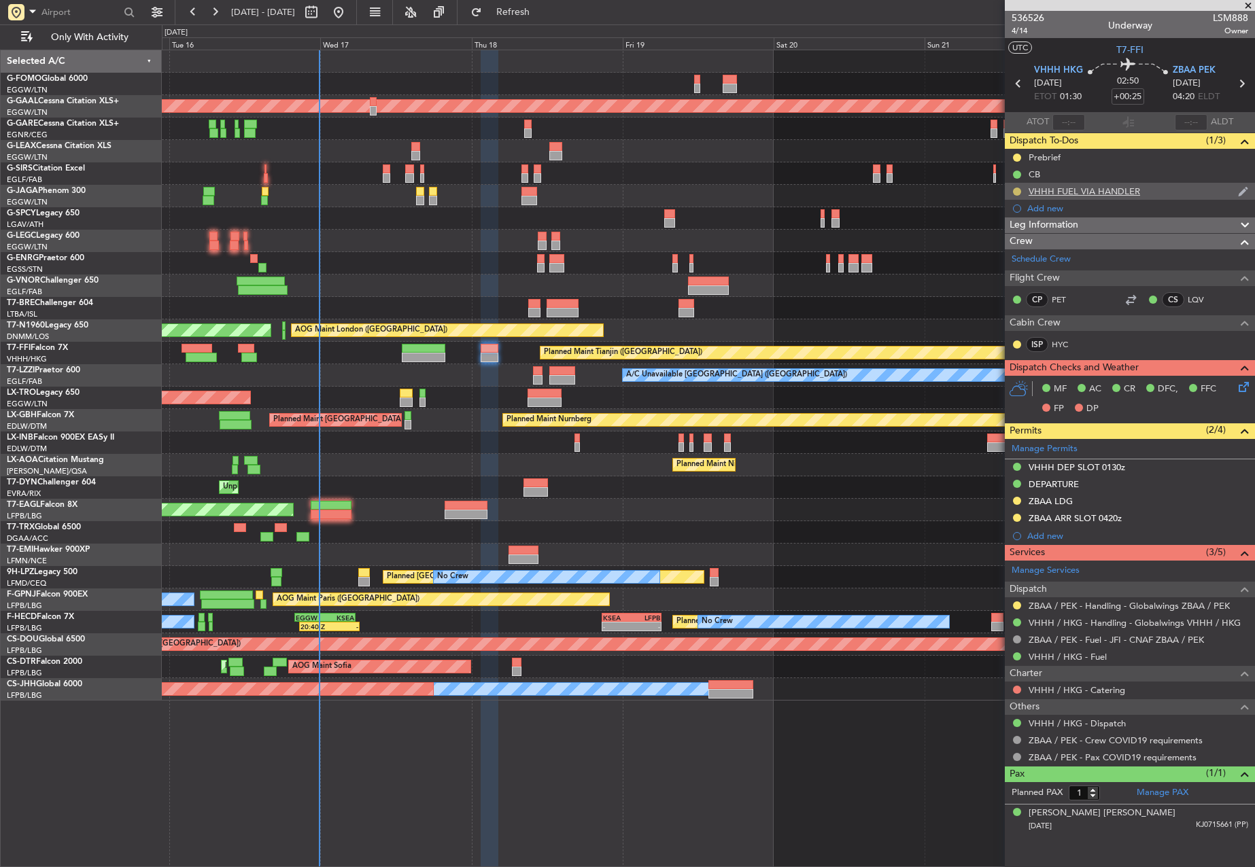
click at [1017, 190] on button at bounding box center [1017, 192] width 8 height 8
click at [1014, 256] on span "Completed" at bounding box center [1022, 252] width 45 height 14
click at [1109, 192] on div "VHHH FUEL VIA HANDLER" at bounding box center [1083, 192] width 111 height 12
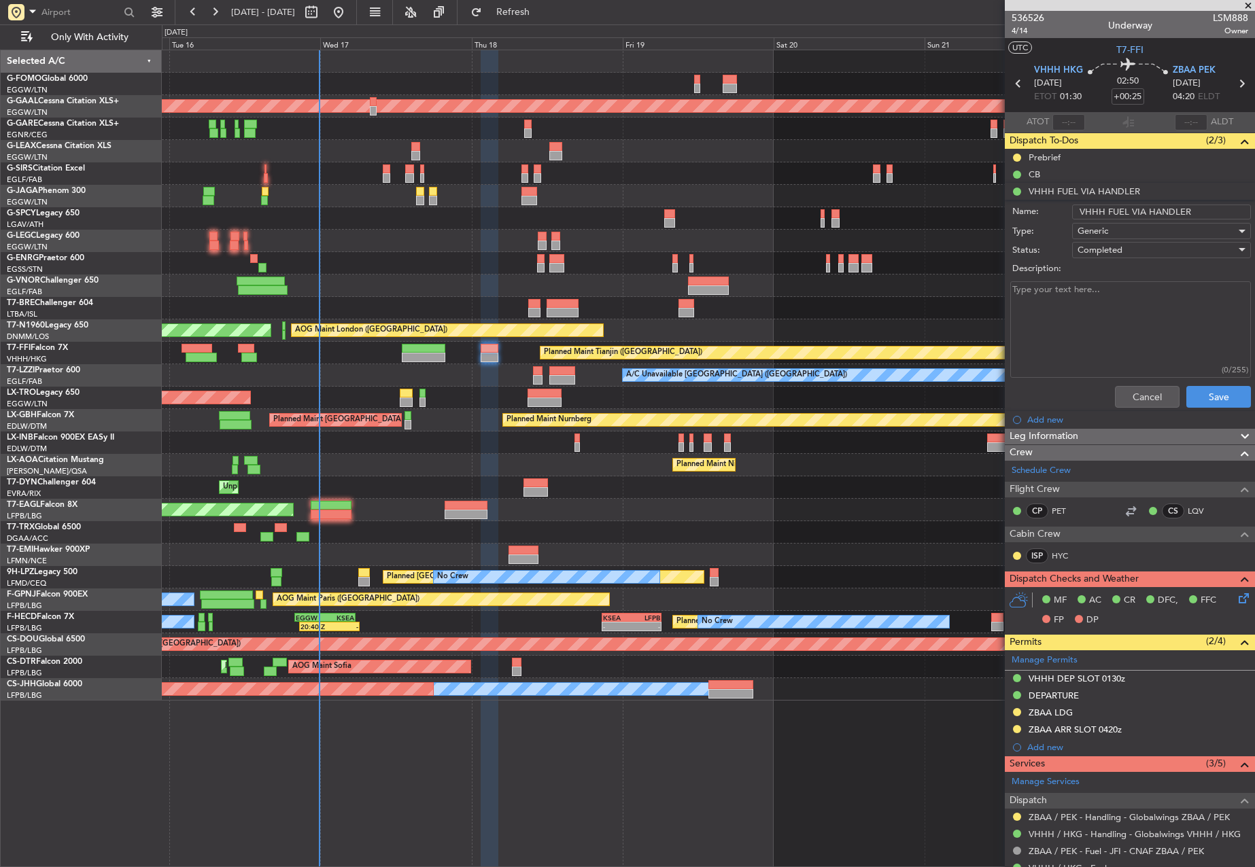
click at [1191, 210] on input "VHHH FUEL VIA HANDLER" at bounding box center [1161, 212] width 179 height 15
type input "VHHH FUEL VIA WFS"
click at [1215, 399] on button "Save" at bounding box center [1218, 397] width 65 height 22
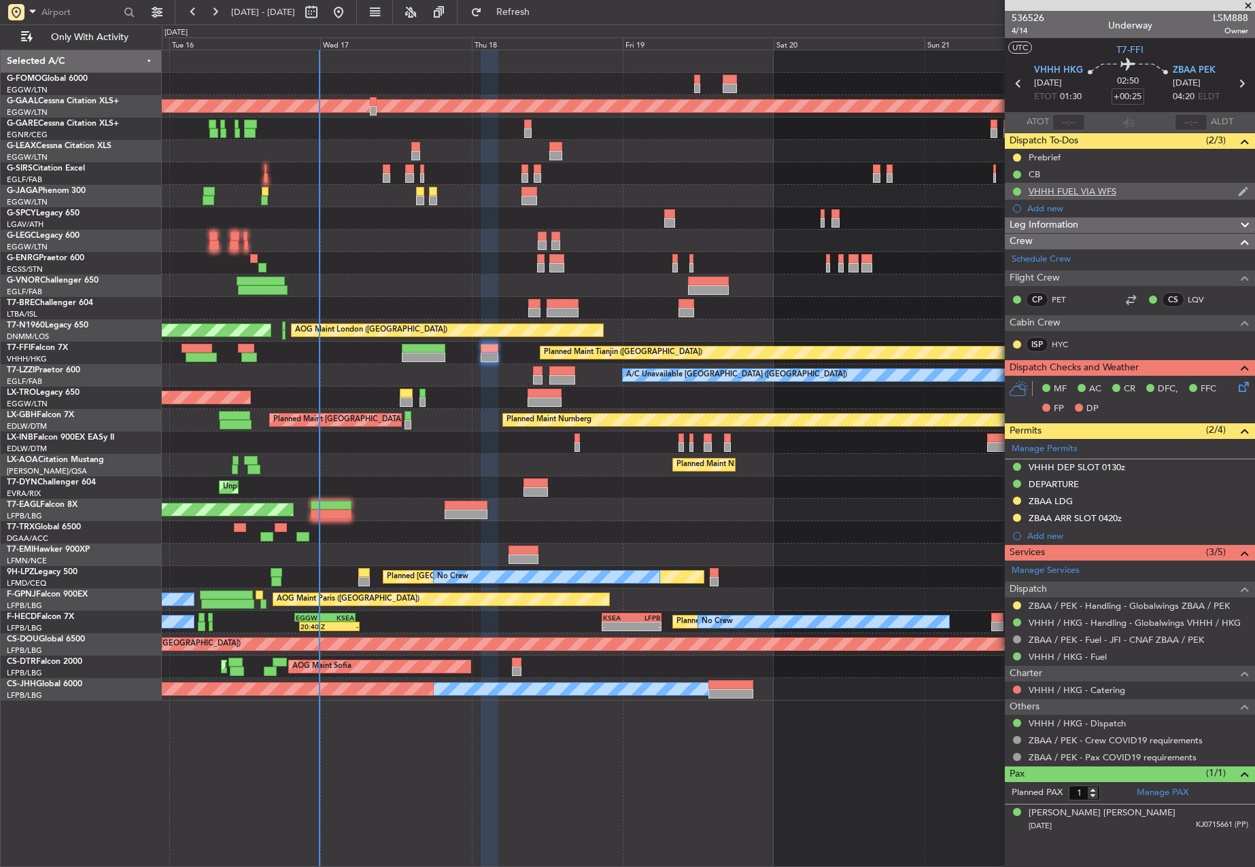
click at [1078, 190] on div "VHHH FUEL VIA WFS" at bounding box center [1072, 192] width 88 height 12
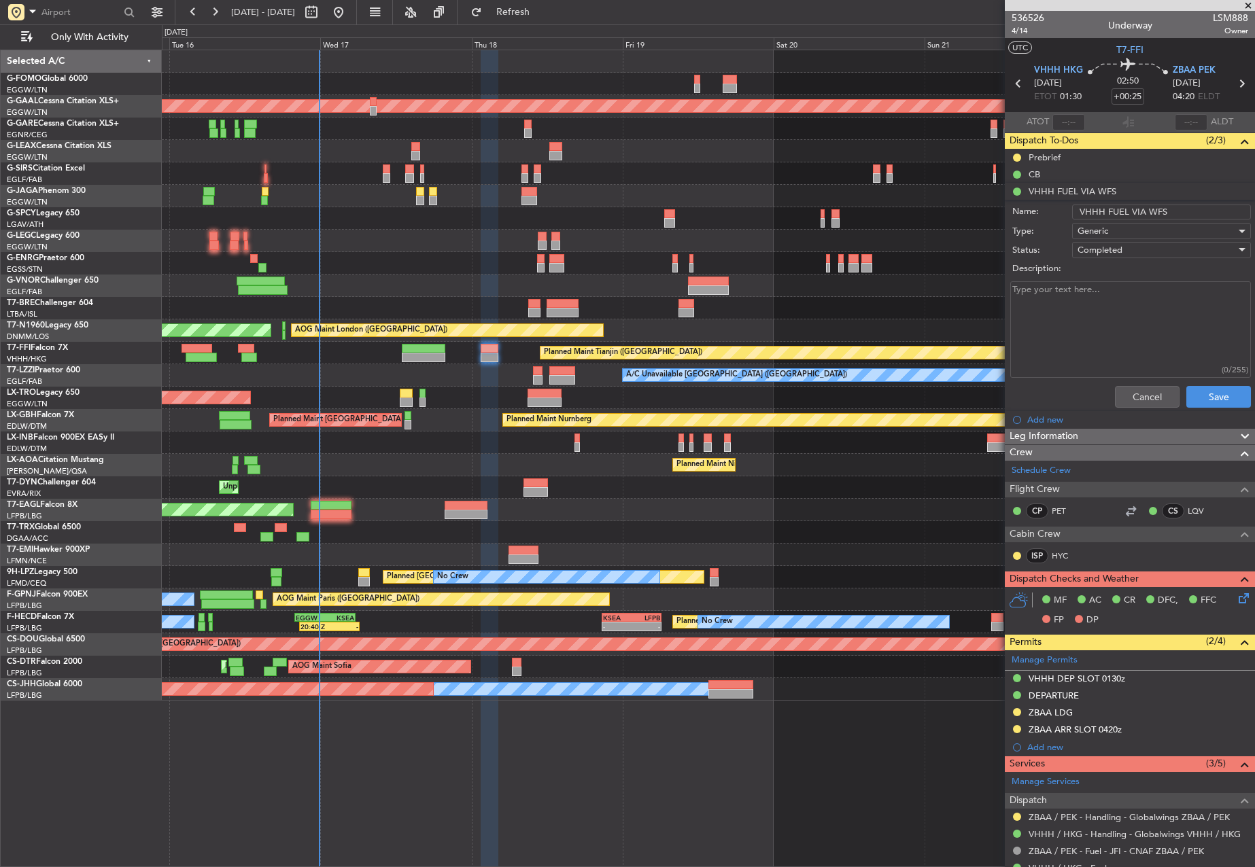
click at [1168, 210] on input "VHHH FUEL VIA WFS" at bounding box center [1161, 212] width 179 height 15
type input "VHHH FUEL VIA HANDLER"
click at [1135, 247] on div "Completed" at bounding box center [1156, 250] width 158 height 20
click at [1136, 305] on span "In Progress" at bounding box center [1154, 298] width 159 height 20
click at [1217, 404] on button "Save" at bounding box center [1218, 397] width 65 height 22
